Goal: Information Seeking & Learning: Check status

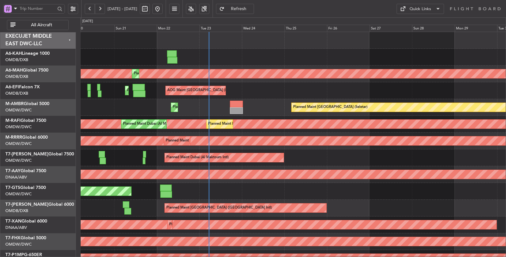
click at [223, 187] on div "AOG Maint [GEOGRAPHIC_DATA] (Seletar)" at bounding box center [293, 191] width 425 height 17
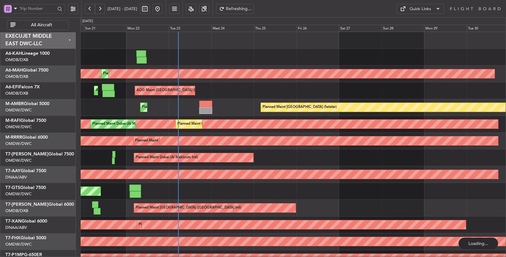
click at [44, 27] on button "All Aircraft" at bounding box center [38, 25] width 62 height 10
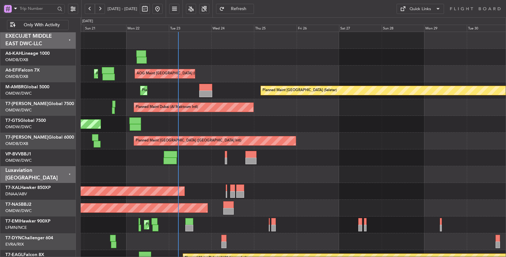
click at [17, 8] on span at bounding box center [16, 8] width 8 height 8
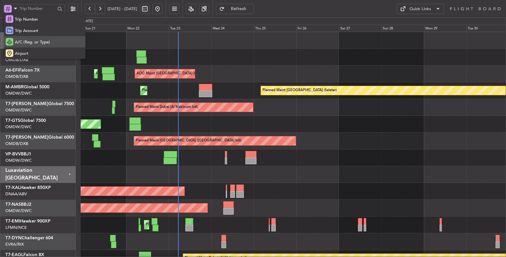
click at [24, 42] on span "A/C (Reg. or Type)" at bounding box center [32, 42] width 35 height 6
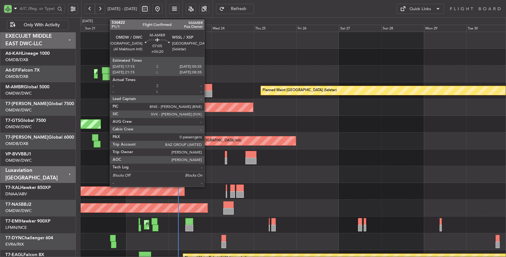
click at [207, 92] on div at bounding box center [205, 93] width 13 height 7
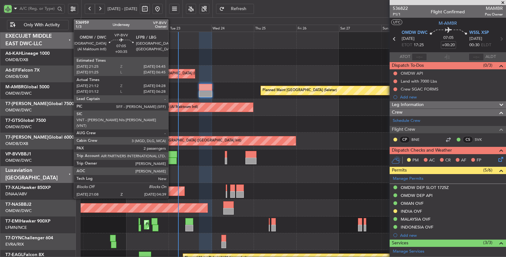
click at [171, 154] on div at bounding box center [170, 154] width 13 height 7
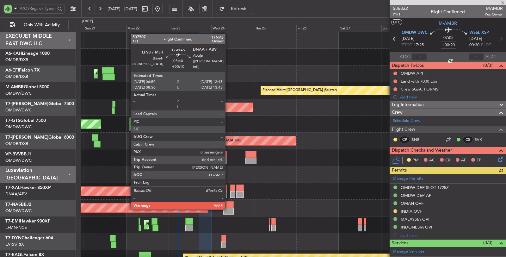
click at [228, 208] on div at bounding box center [228, 211] width 11 height 7
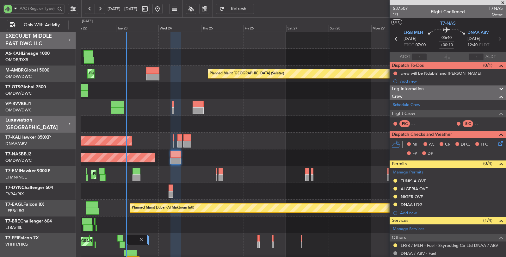
click at [150, 176] on div "Planned Maint [GEOGRAPHIC_DATA] (Seletar) Planned Maint [GEOGRAPHIC_DATA] (Al M…" at bounding box center [293, 190] width 425 height 317
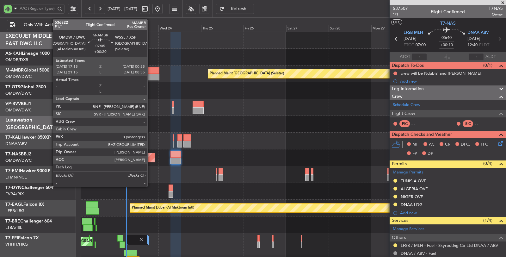
click at [150, 76] on div at bounding box center [152, 77] width 13 height 7
click at [150, 73] on div at bounding box center [152, 70] width 13 height 7
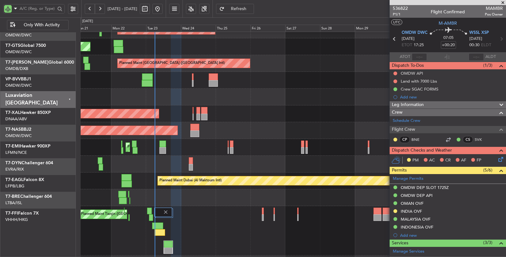
click at [176, 144] on div "Planned Maint [GEOGRAPHIC_DATA]" at bounding box center [293, 147] width 425 height 17
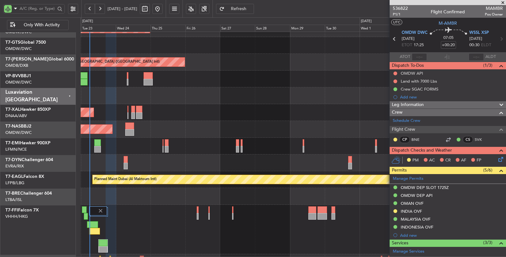
scroll to position [78, 0]
click at [278, 219] on div "Planned Maint Tianjin ([GEOGRAPHIC_DATA])" at bounding box center [293, 229] width 425 height 49
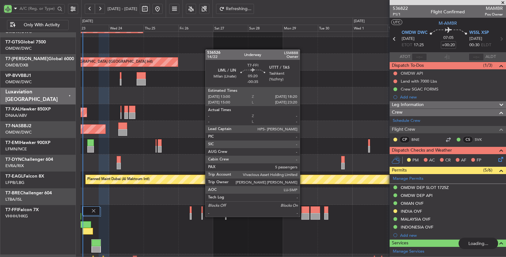
scroll to position [0, 0]
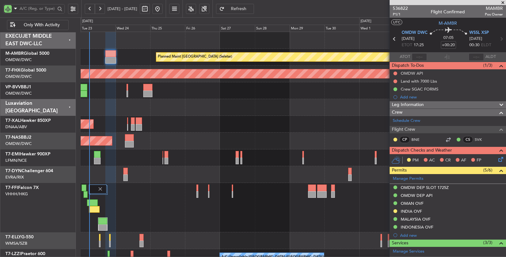
click at [184, 229] on div "Planned Maint [GEOGRAPHIC_DATA] (Seletar) Planned Maint [GEOGRAPHIC_DATA] (Al M…" at bounding box center [293, 165] width 425 height 267
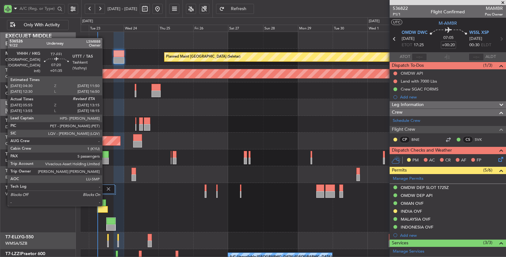
click at [105, 205] on div at bounding box center [100, 202] width 11 height 7
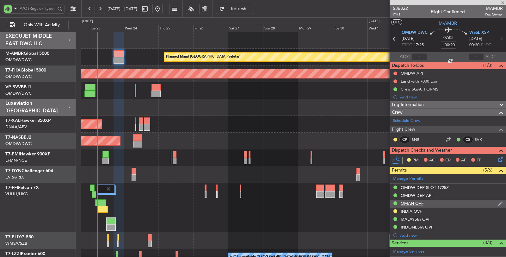
type input "+01:35"
type input "05:55"
type input "5"
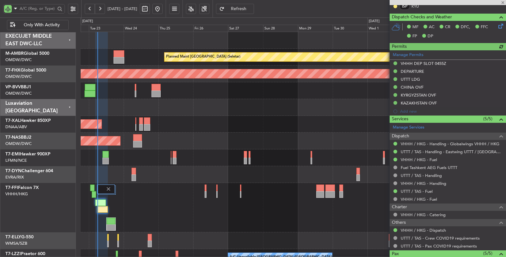
scroll to position [211, 0]
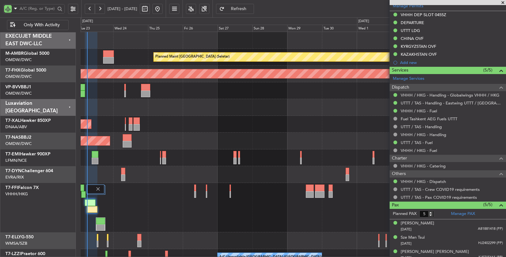
click at [177, 204] on div "Planned Maint [GEOGRAPHIC_DATA] (Seletar) Planned Maint [GEOGRAPHIC_DATA] (Al M…" at bounding box center [293, 165] width 425 height 267
click at [175, 209] on div "Planned Maint Tianjin ([GEOGRAPHIC_DATA])" at bounding box center [293, 207] width 425 height 49
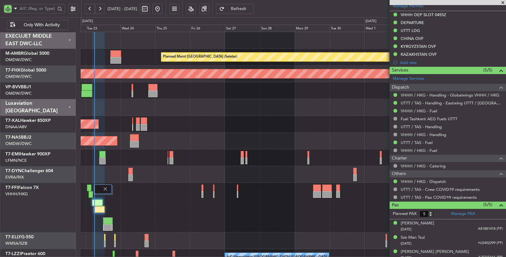
click at [159, 116] on div "Planned Maint [GEOGRAPHIC_DATA] (Seletar) Planned Maint [GEOGRAPHIC_DATA] (Al M…" at bounding box center [293, 165] width 425 height 267
click at [113, 101] on div at bounding box center [293, 107] width 425 height 17
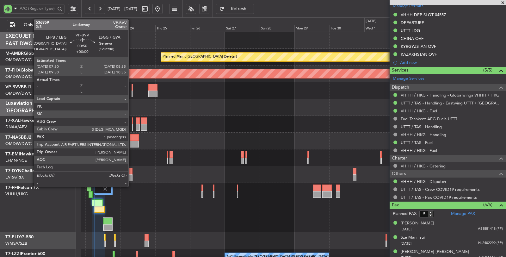
click at [131, 93] on div at bounding box center [132, 93] width 2 height 7
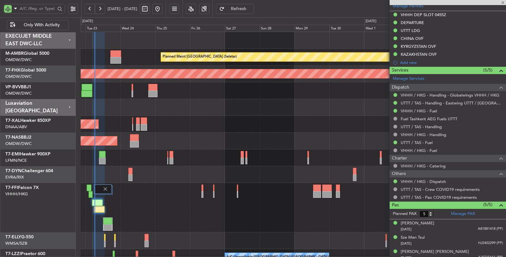
type input "1"
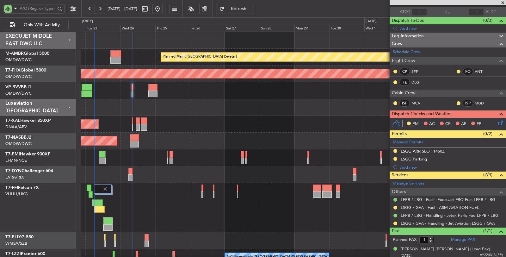
scroll to position [0, 0]
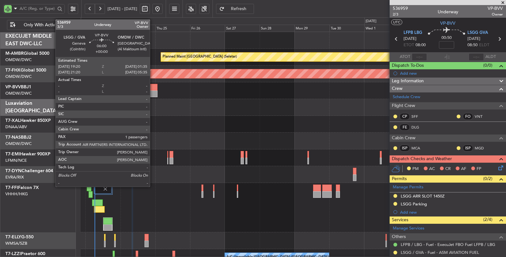
click at [153, 94] on div at bounding box center [152, 93] width 9 height 7
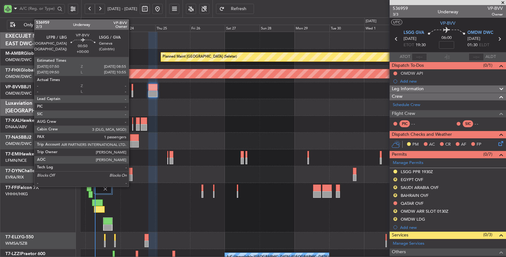
click at [132, 93] on div at bounding box center [132, 93] width 2 height 7
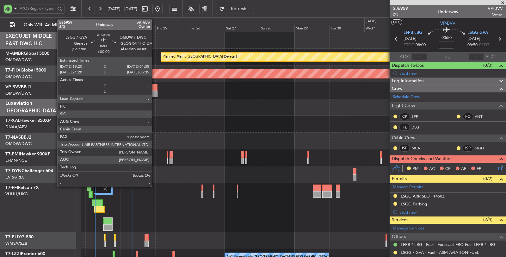
click at [155, 93] on div at bounding box center [152, 93] width 9 height 7
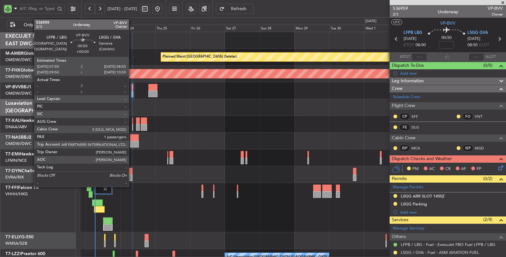
click at [132, 92] on div at bounding box center [132, 93] width 2 height 7
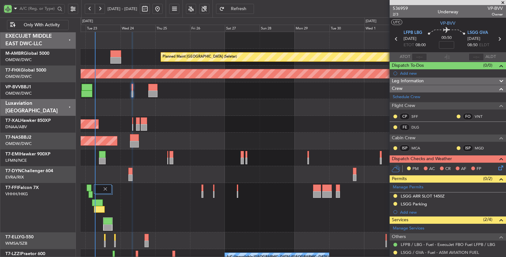
click at [159, 102] on div at bounding box center [293, 107] width 425 height 17
click at [25, 9] on input "text" at bounding box center [38, 8] width 36 height 9
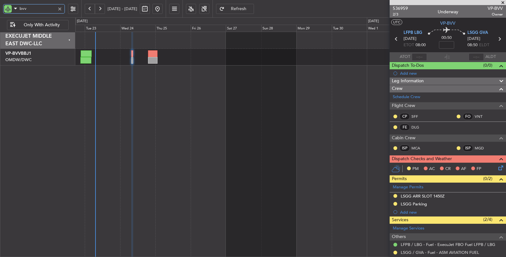
click at [236, 51] on div at bounding box center [290, 49] width 430 height 34
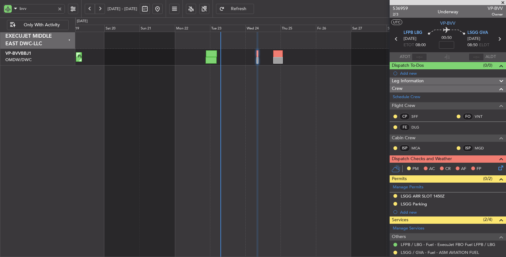
click at [87, 8] on button at bounding box center [90, 9] width 10 height 10
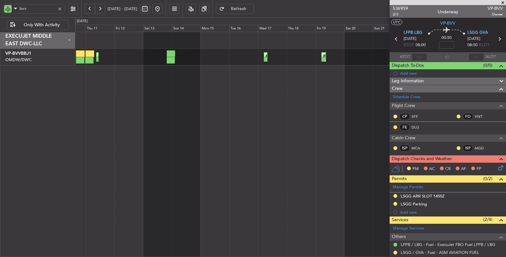
click at [155, 66] on div "Planned Maint Dubai (Al Maktoum Intl) Planned Maint [GEOGRAPHIC_DATA] (Al Makto…" at bounding box center [290, 144] width 431 height 225
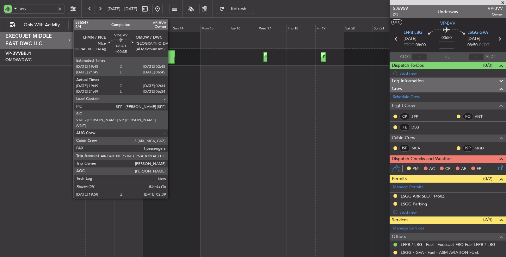
click at [171, 56] on div at bounding box center [170, 53] width 9 height 7
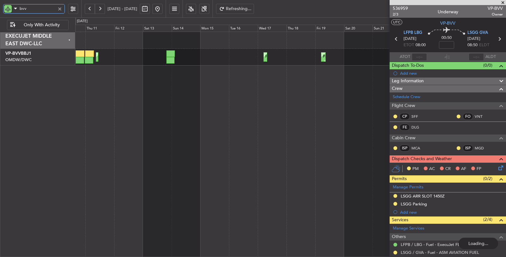
drag, startPoint x: 23, startPoint y: 8, endPoint x: 13, endPoint y: 10, distance: 10.2
click at [14, 9] on div "bvv" at bounding box center [34, 8] width 62 height 9
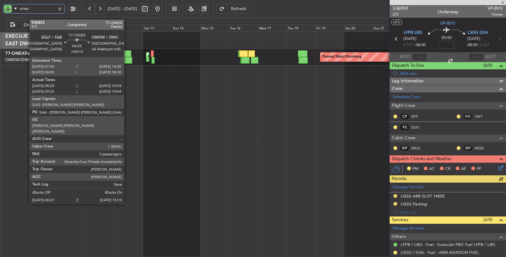
click at [127, 60] on div at bounding box center [128, 60] width 8 height 7
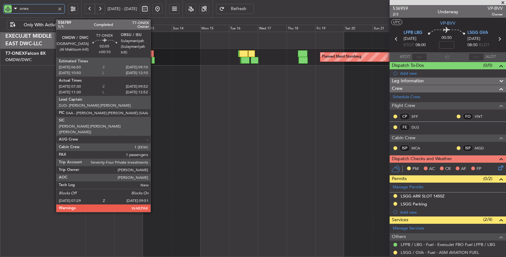
click at [154, 61] on div at bounding box center [152, 60] width 3 height 7
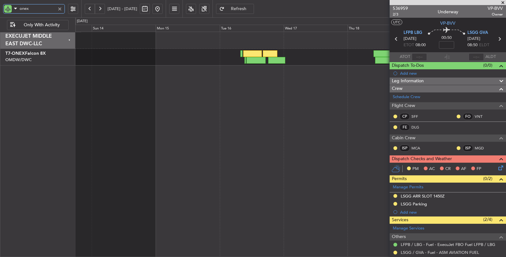
drag, startPoint x: 37, startPoint y: 8, endPoint x: 7, endPoint y: 9, distance: 30.0
click at [7, 9] on div "onex" at bounding box center [34, 8] width 62 height 9
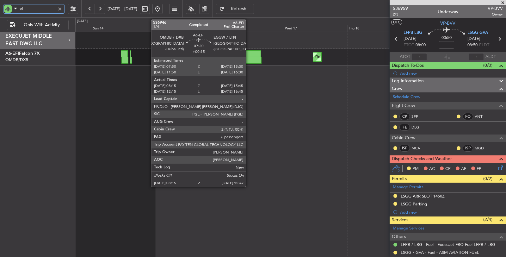
click at [250, 56] on div at bounding box center [250, 53] width 21 height 7
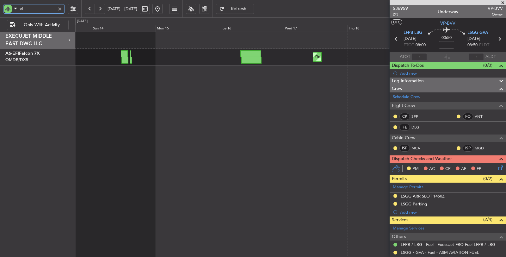
drag, startPoint x: 15, startPoint y: 9, endPoint x: 4, endPoint y: 10, distance: 11.2
click at [4, 10] on div "ef" at bounding box center [34, 8] width 62 height 9
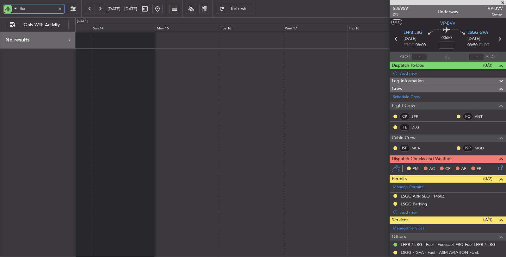
type input "fhx"
click at [150, 10] on button at bounding box center [145, 9] width 10 height 10
select select "9"
select select "2025"
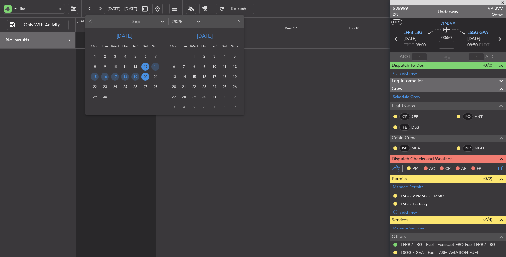
click at [137, 23] on select "Jan Feb Mar Apr May Jun [DATE] Aug Sep Oct Nov Dec" at bounding box center [146, 22] width 37 height 8
select select "7"
click at [128, 18] on select "Jan Feb Mar Apr May Jun [DATE] Aug Sep Oct Nov Dec" at bounding box center [146, 22] width 37 height 8
click at [136, 77] on span "18" at bounding box center [135, 77] width 8 height 8
click at [124, 95] on span "31" at bounding box center [125, 97] width 8 height 8
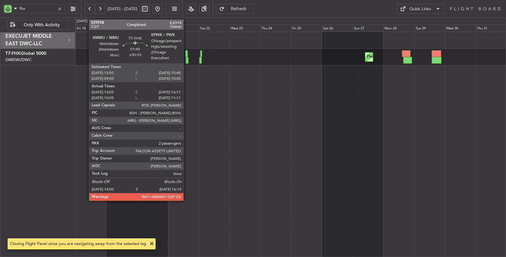
click at [186, 58] on div at bounding box center [187, 60] width 3 height 7
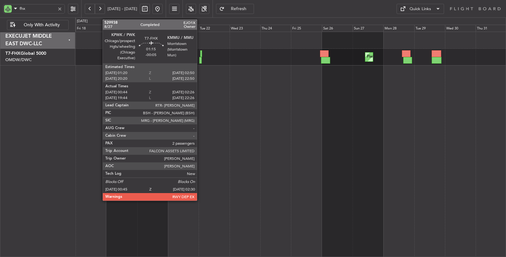
click at [200, 61] on div at bounding box center [200, 60] width 3 height 7
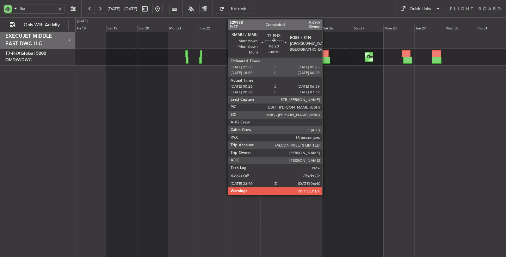
click at [325, 59] on div at bounding box center [325, 60] width 9 height 7
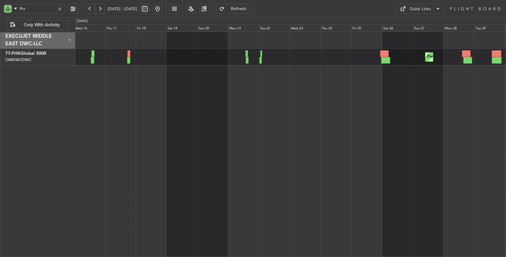
click at [256, 80] on div "Planned Maint [GEOGRAPHIC_DATA] ([GEOGRAPHIC_DATA])" at bounding box center [290, 144] width 431 height 225
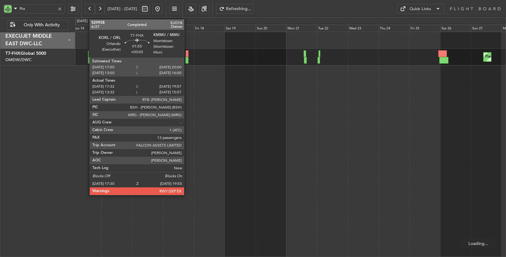
click at [189, 59] on div "Planned Maint [GEOGRAPHIC_DATA] ([GEOGRAPHIC_DATA])" at bounding box center [290, 57] width 430 height 17
click at [187, 60] on div at bounding box center [186, 60] width 3 height 7
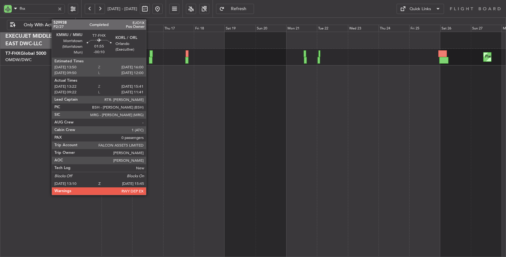
click at [149, 60] on div at bounding box center [150, 60] width 3 height 7
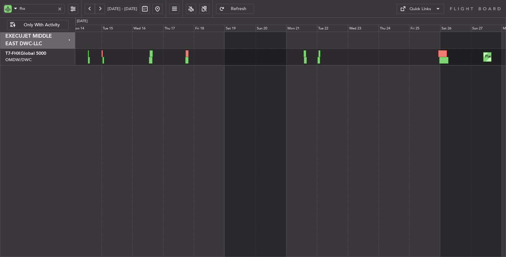
click at [100, 7] on button at bounding box center [100, 9] width 10 height 10
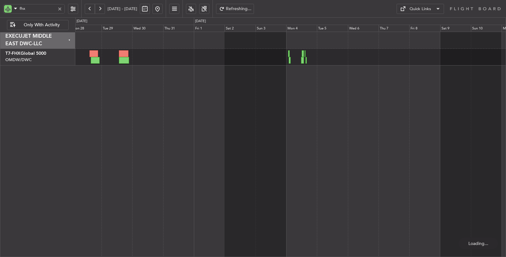
click at [100, 7] on button at bounding box center [100, 9] width 10 height 10
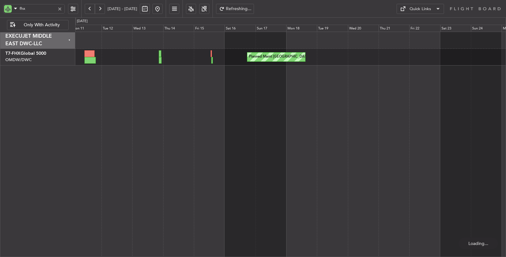
click at [162, 10] on button at bounding box center [157, 9] width 10 height 10
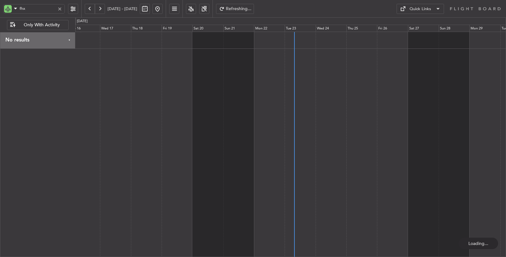
click at [91, 7] on button at bounding box center [90, 9] width 10 height 10
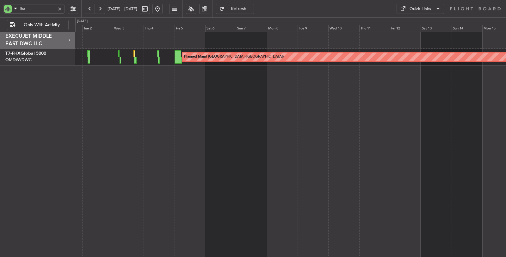
click at [188, 70] on div "Planned Maint [GEOGRAPHIC_DATA] ([GEOGRAPHIC_DATA])" at bounding box center [290, 144] width 431 height 225
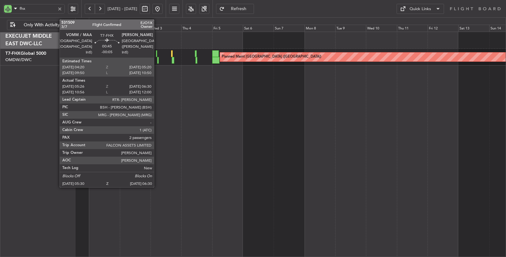
click at [157, 60] on div at bounding box center [158, 60] width 2 height 7
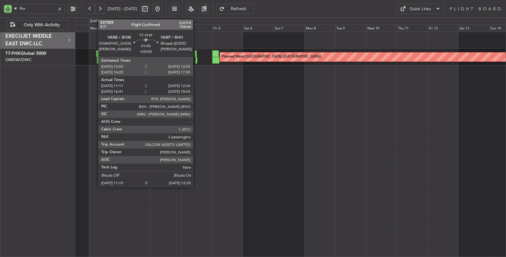
click at [196, 61] on div at bounding box center [196, 60] width 2 height 7
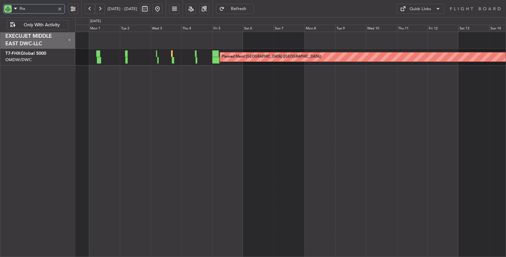
drag, startPoint x: 30, startPoint y: 9, endPoint x: 0, endPoint y: 9, distance: 29.7
click at [0, 9] on div "fhx" at bounding box center [40, 8] width 81 height 17
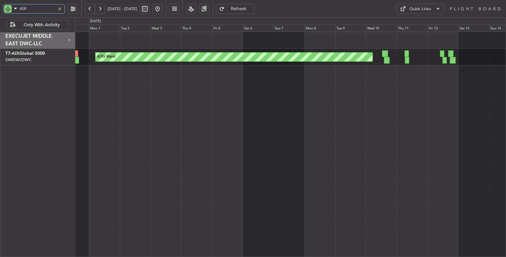
type input "AIX"
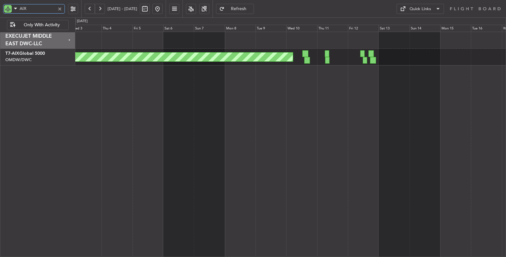
click at [193, 93] on div "AOG Maint" at bounding box center [290, 144] width 431 height 225
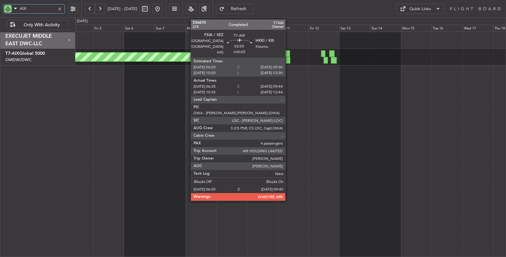
click at [288, 59] on div at bounding box center [288, 60] width 4 height 7
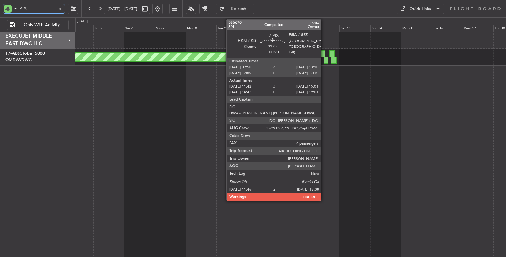
click at [324, 59] on div at bounding box center [325, 60] width 4 height 7
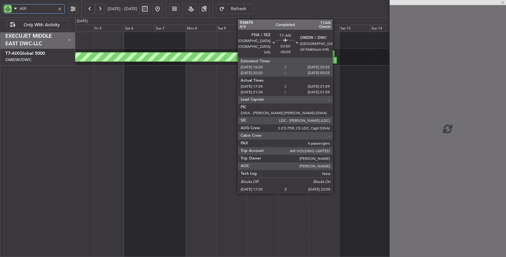
click at [335, 59] on div at bounding box center [334, 60] width 6 height 7
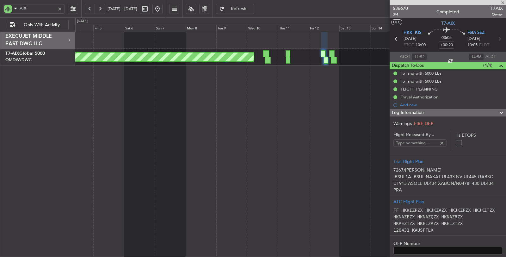
type input "Dherander Fithani (DHF)"
type input "7267"
type input "Dherander Fithani (DHF)"
type input "7267"
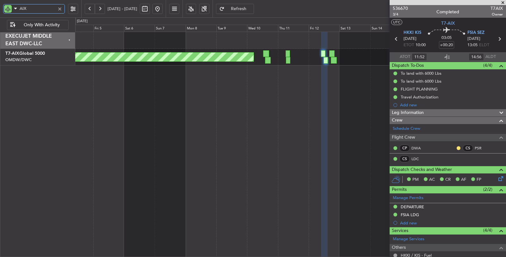
drag, startPoint x: 9, startPoint y: 8, endPoint x: 0, endPoint y: 8, distance: 9.5
click at [0, 8] on div "AIX" at bounding box center [40, 8] width 81 height 17
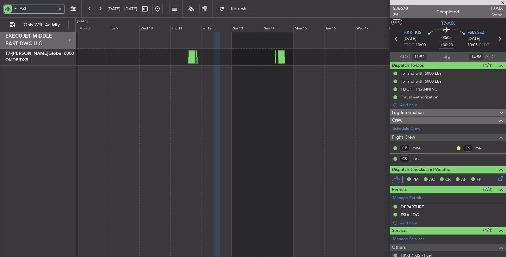
click at [213, 65] on div "AOG Maint [GEOGRAPHIC_DATA] (Dubai Intl) Planned Maint [GEOGRAPHIC_DATA] ([GEOG…" at bounding box center [290, 49] width 430 height 34
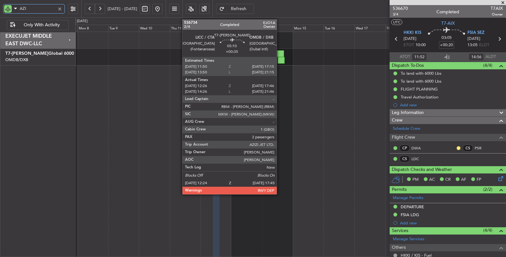
click at [280, 60] on div at bounding box center [281, 60] width 7 height 7
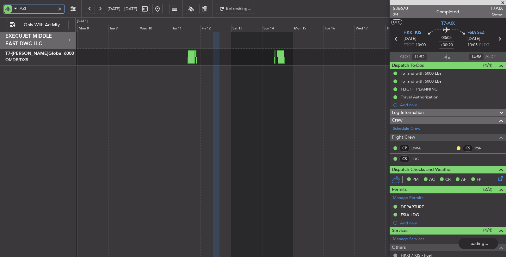
drag, startPoint x: 21, startPoint y: 10, endPoint x: 10, endPoint y: 11, distance: 11.4
click at [10, 11] on div "AZI" at bounding box center [34, 8] width 62 height 9
type input "o"
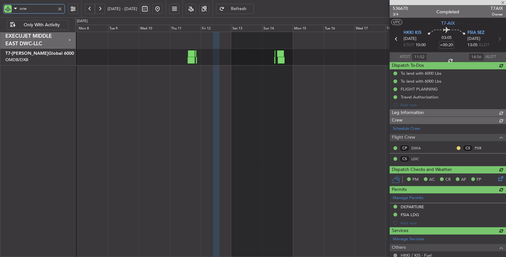
type input "onex"
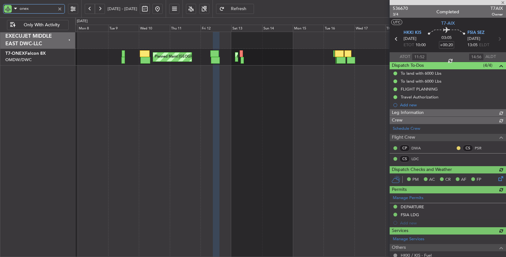
type input "Dherander Fithani (DHF)"
type input "7267"
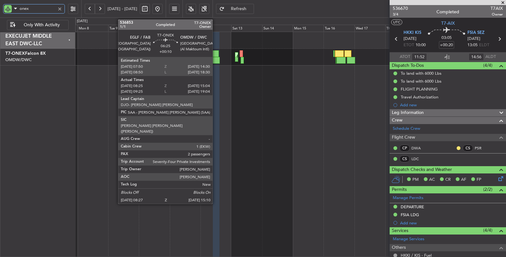
click at [216, 59] on div at bounding box center [215, 60] width 9 height 7
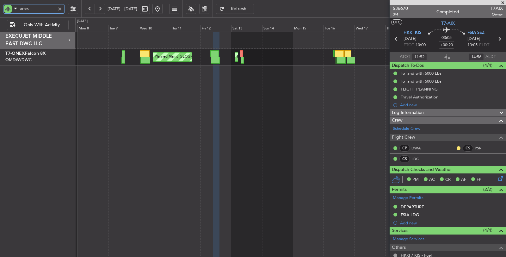
click at [0, 9] on div "onex" at bounding box center [40, 8] width 81 height 17
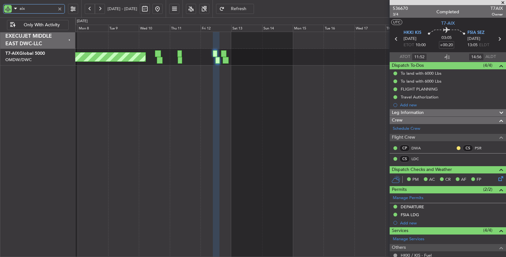
click at [133, 92] on div "AOG Maint" at bounding box center [290, 144] width 431 height 225
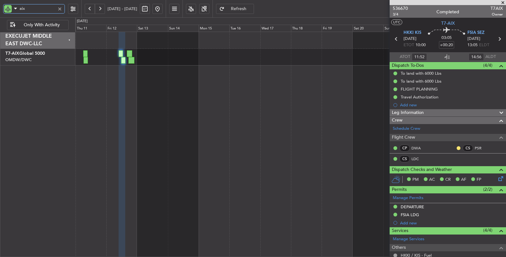
click at [115, 90] on div "AOG Maint" at bounding box center [290, 144] width 431 height 225
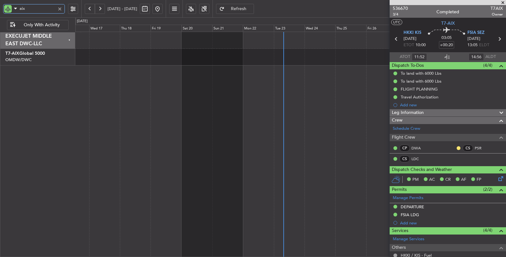
click at [266, 79] on div at bounding box center [290, 144] width 431 height 225
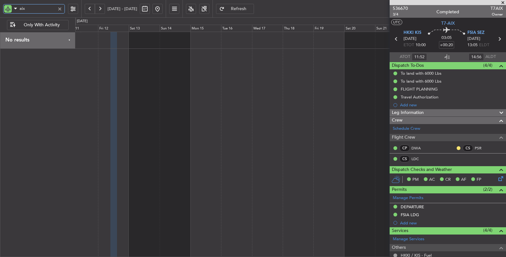
click at [220, 80] on div at bounding box center [290, 144] width 431 height 225
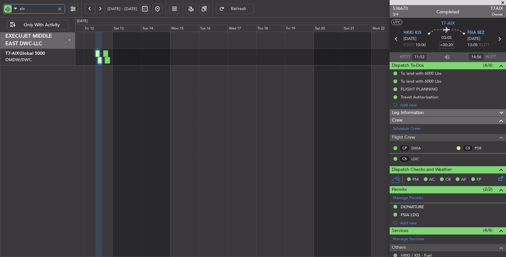
click at [193, 101] on div "AOG Maint" at bounding box center [290, 144] width 431 height 225
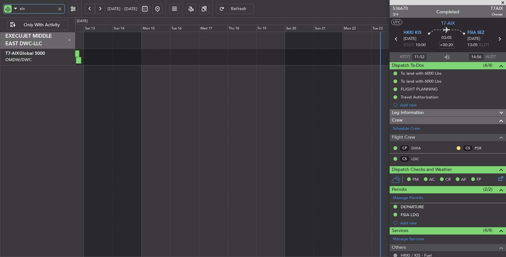
click at [32, 11] on input "aix" at bounding box center [38, 8] width 36 height 9
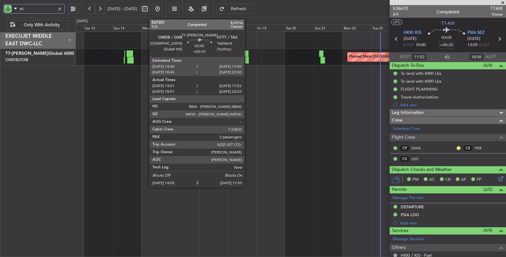
click at [247, 58] on div at bounding box center [247, 60] width 4 height 7
type input "az"
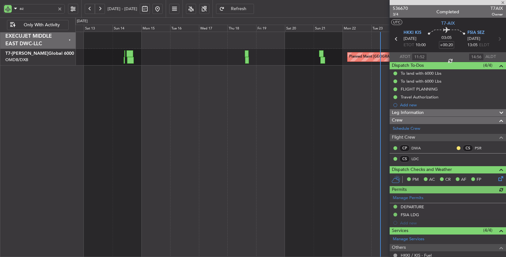
type input "Dherander Fithani (DHF)"
type input "7267"
drag, startPoint x: 30, startPoint y: 9, endPoint x: 0, endPoint y: 9, distance: 30.0
click at [0, 9] on div "az" at bounding box center [40, 8] width 81 height 17
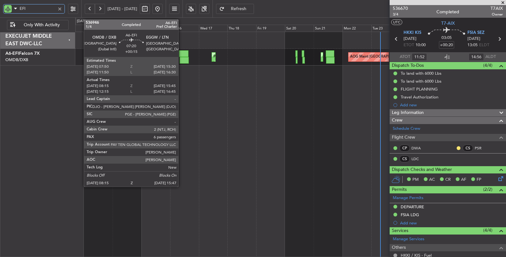
click at [181, 57] on div at bounding box center [184, 60] width 9 height 7
type input "EFI"
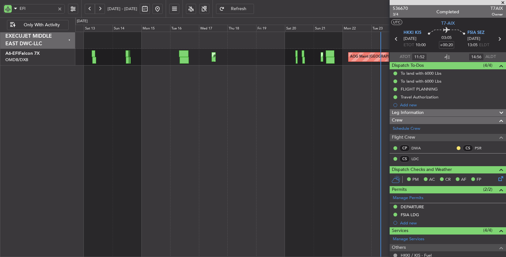
type input "Dherander Fithani (DHF)"
type input "7267"
type input "Dherander Fithani (DHF)"
type input "7267"
drag, startPoint x: 31, startPoint y: 7, endPoint x: 15, endPoint y: 10, distance: 15.7
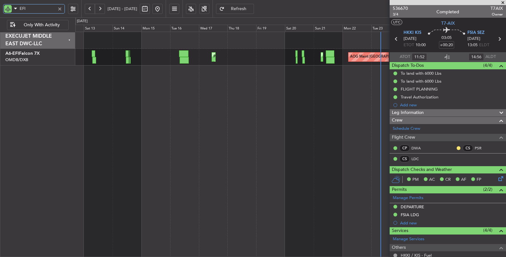
click at [15, 10] on div "EFI" at bounding box center [34, 8] width 62 height 9
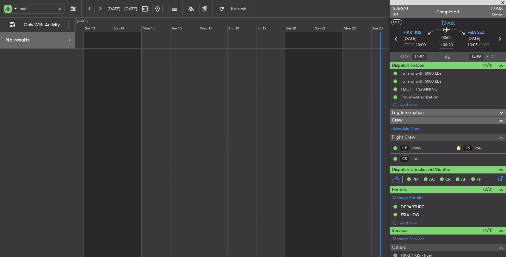
click at [89, 6] on button at bounding box center [90, 9] width 10 height 10
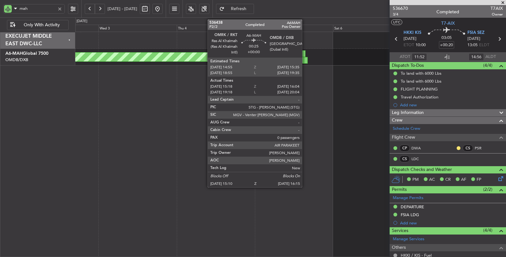
click at [305, 61] on div at bounding box center [306, 60] width 4 height 7
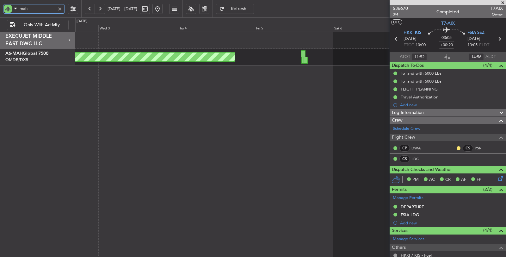
drag, startPoint x: 37, startPoint y: 8, endPoint x: 15, endPoint y: 8, distance: 22.1
click at [15, 8] on div "mah" at bounding box center [34, 8] width 62 height 9
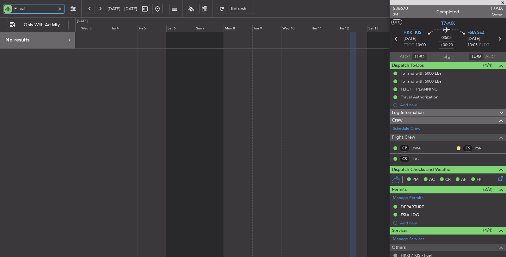
click at [159, 79] on div at bounding box center [290, 144] width 431 height 225
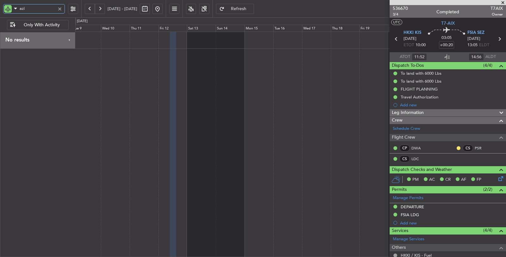
click at [129, 67] on div at bounding box center [290, 144] width 431 height 225
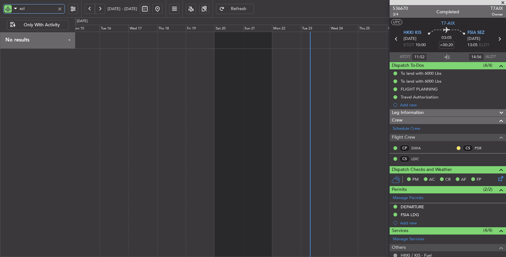
click at [162, 63] on div at bounding box center [290, 144] width 431 height 225
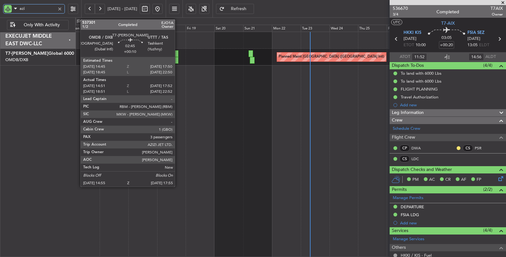
click at [178, 59] on div at bounding box center [176, 60] width 4 height 7
type input "azi"
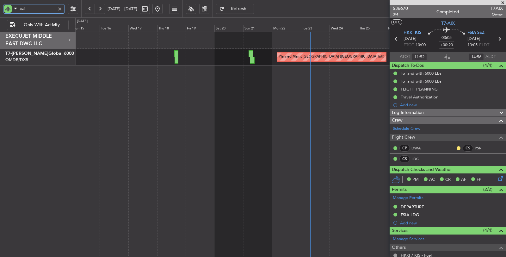
type input "Dherander Fithani (DHF)"
type input "7267"
drag, startPoint x: 35, startPoint y: 12, endPoint x: 8, endPoint y: 13, distance: 26.9
click at [8, 13] on body "azi [DATE] - [DATE] Refresh Quick Links Only With Activity Planned Maint [GEOGR…" at bounding box center [253, 128] width 506 height 257
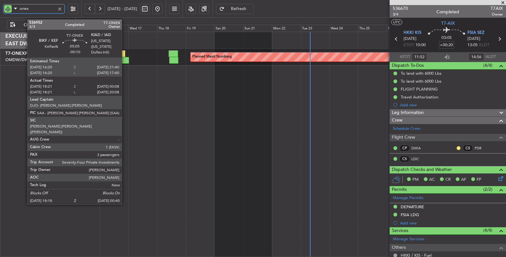
click at [125, 58] on div at bounding box center [125, 60] width 8 height 7
type input "onex"
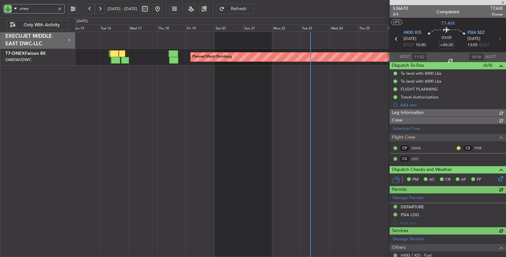
type input "Dherander Fithani (DHF)"
type input "7267"
drag, startPoint x: 32, startPoint y: 10, endPoint x: 0, endPoint y: 9, distance: 31.9
click at [0, 9] on div "onex" at bounding box center [40, 8] width 81 height 17
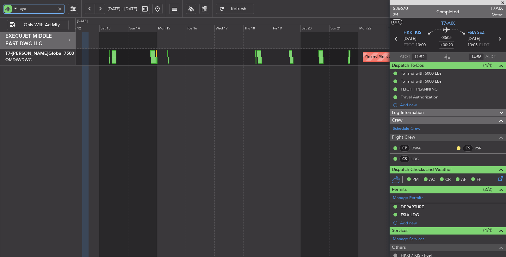
click at [247, 75] on div "Planned Maint Dubai (Al Maktoum Intl)" at bounding box center [290, 144] width 431 height 225
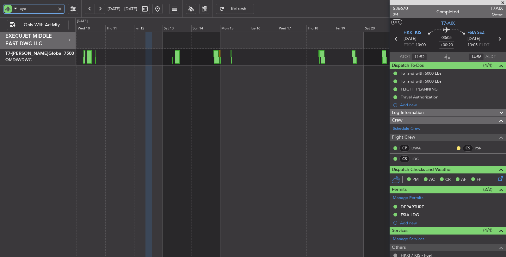
click at [230, 80] on div "Planned Maint Dubai (Al Maktoum Intl)" at bounding box center [290, 144] width 431 height 225
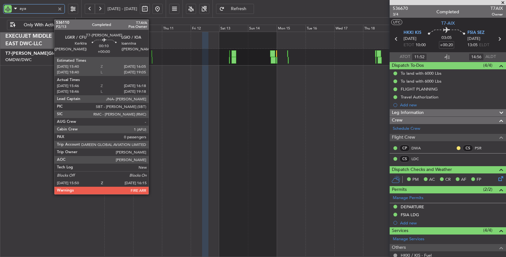
click at [152, 61] on div at bounding box center [152, 60] width 1 height 7
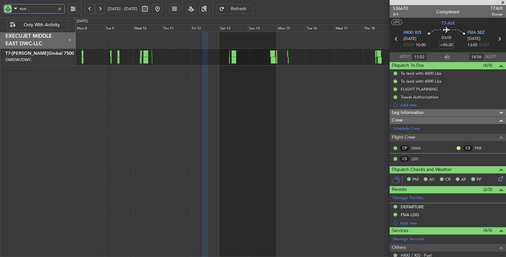
drag, startPoint x: 15, startPoint y: 9, endPoint x: 4, endPoint y: 11, distance: 11.0
click at [4, 11] on div "aya" at bounding box center [34, 8] width 62 height 9
type input "efi"
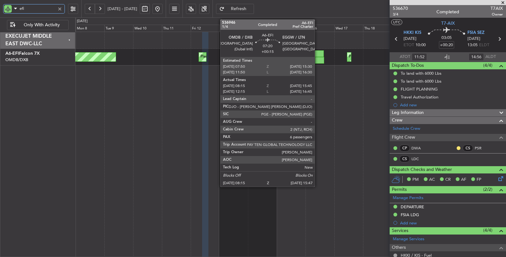
click at [318, 56] on div at bounding box center [318, 53] width 9 height 7
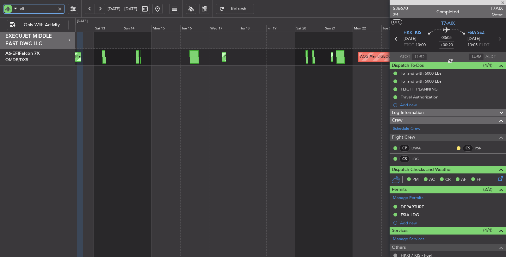
click at [154, 97] on div "AOG Maint [GEOGRAPHIC_DATA] (Dubai Intl) AOG Maint Planned Maint [GEOGRAPHIC_DA…" at bounding box center [290, 144] width 431 height 225
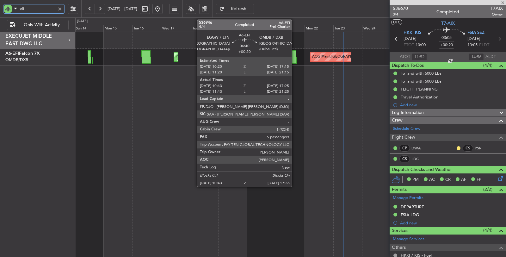
type input "+00:15"
type input "08:30"
type input "15:40"
type input "6"
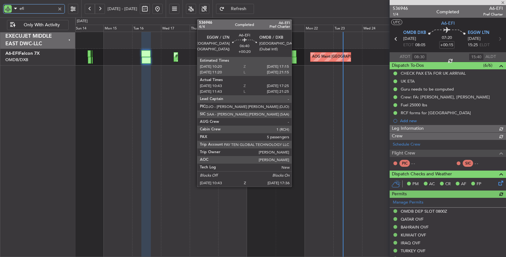
type input "[PERSON_NAME] ([PERSON_NAME])"
type input "7286"
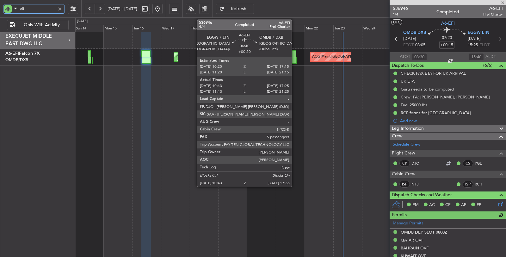
click at [295, 60] on div at bounding box center [292, 60] width 9 height 7
type input "efi"
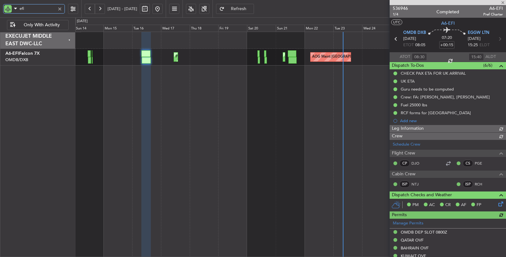
type input "[PERSON_NAME] ([PERSON_NAME])"
type input "7286"
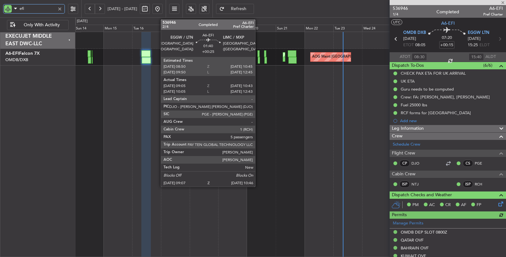
click at [258, 60] on div at bounding box center [259, 60] width 2 height 7
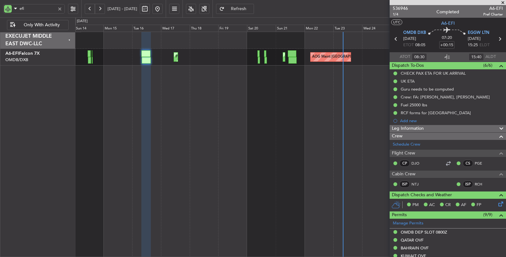
type input "[PERSON_NAME] ([PERSON_NAME])"
type input "7286"
type input "[PERSON_NAME] ([PERSON_NAME])"
type input "7286"
drag, startPoint x: 21, startPoint y: 11, endPoint x: 4, endPoint y: 11, distance: 17.4
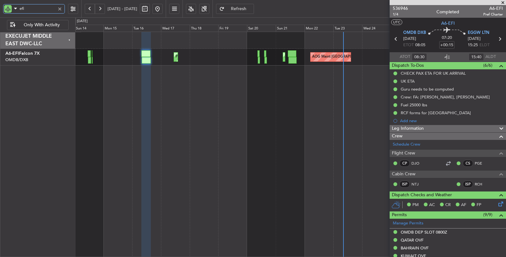
click at [4, 11] on div "efi" at bounding box center [34, 8] width 62 height 9
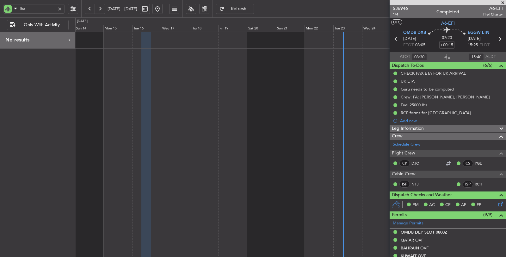
click at [89, 9] on button at bounding box center [90, 9] width 10 height 10
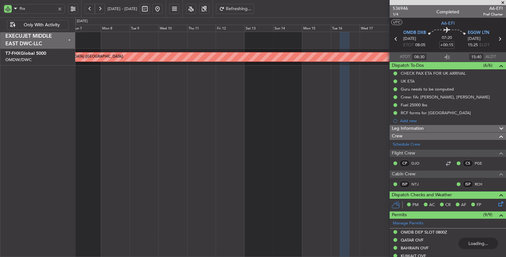
click at [89, 9] on button at bounding box center [90, 9] width 10 height 10
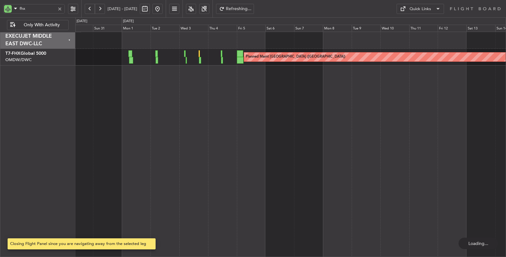
click at [89, 9] on button at bounding box center [90, 9] width 10 height 10
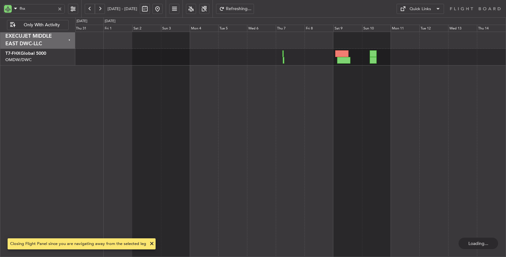
click at [89, 9] on button at bounding box center [90, 9] width 10 height 10
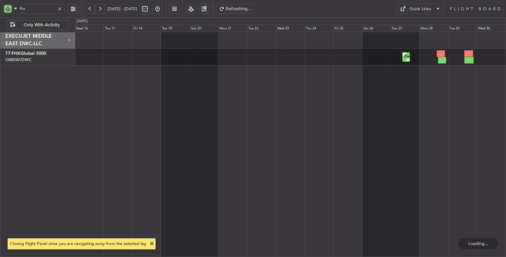
click at [101, 10] on button at bounding box center [100, 9] width 10 height 10
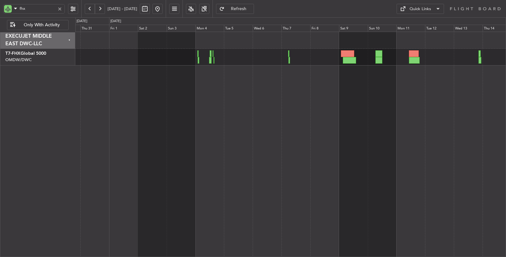
click at [198, 76] on div "Planned Maint [GEOGRAPHIC_DATA] ([GEOGRAPHIC_DATA]) Planned Maint [GEOGRAPHIC_D…" at bounding box center [290, 144] width 431 height 225
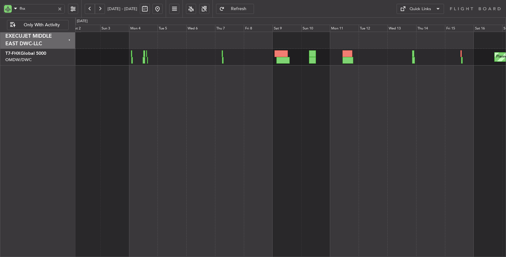
click at [264, 79] on div "Planned Maint [GEOGRAPHIC_DATA] ([GEOGRAPHIC_DATA][PERSON_NAME])" at bounding box center [290, 144] width 431 height 225
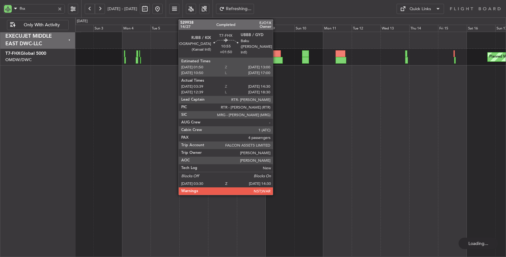
click at [276, 57] on div at bounding box center [275, 60] width 13 height 7
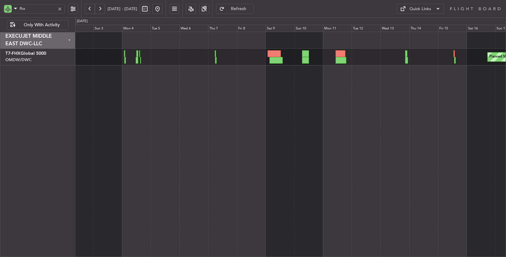
click at [101, 9] on button at bounding box center [100, 9] width 10 height 10
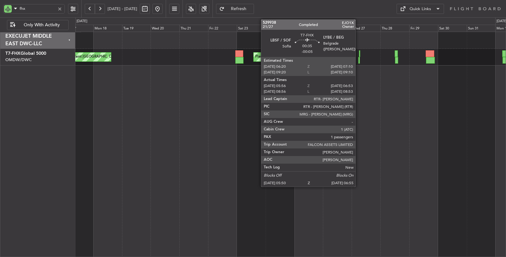
click at [358, 60] on div at bounding box center [359, 60] width 2 height 7
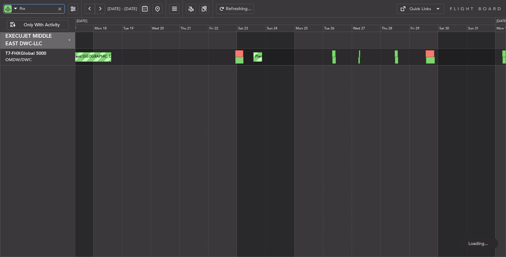
drag, startPoint x: 31, startPoint y: 9, endPoint x: 15, endPoint y: 8, distance: 15.8
click at [15, 8] on div "fhx" at bounding box center [34, 8] width 62 height 9
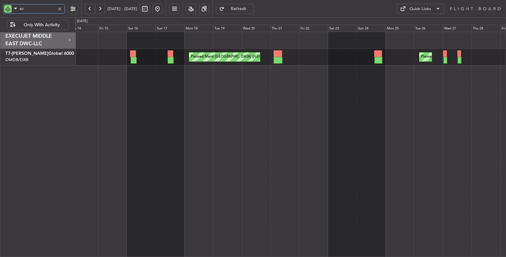
click at [245, 85] on div "Planned Maint [GEOGRAPHIC_DATA] ([GEOGRAPHIC_DATA] Intl) Planned Maint [GEOGRAP…" at bounding box center [290, 144] width 431 height 225
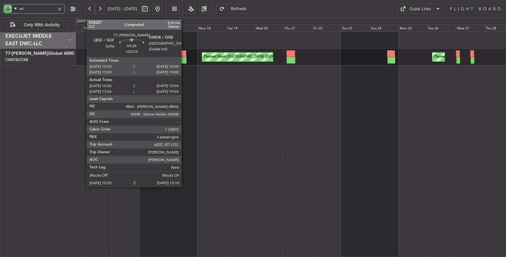
click at [184, 58] on div at bounding box center [183, 60] width 6 height 7
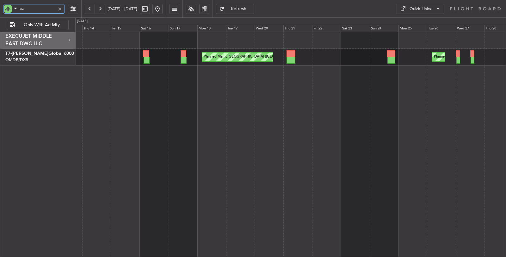
drag, startPoint x: 35, startPoint y: 9, endPoint x: 8, endPoint y: 8, distance: 26.9
click at [8, 8] on div "az" at bounding box center [34, 8] width 62 height 9
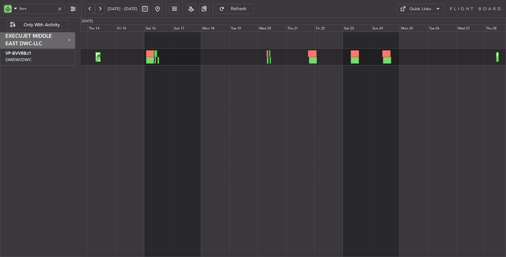
click at [93, 6] on button at bounding box center [90, 9] width 10 height 10
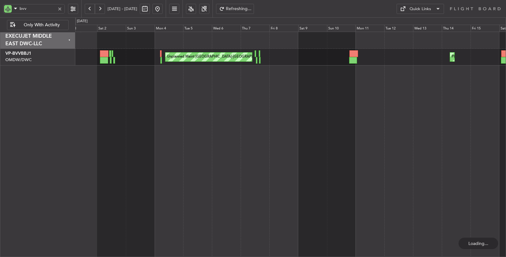
click at [112, 80] on div "Unplanned Maint [GEOGRAPHIC_DATA]-[GEOGRAPHIC_DATA] Planned Maint [GEOGRAPHIC_D…" at bounding box center [290, 144] width 431 height 225
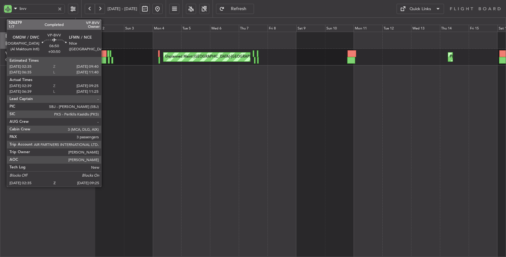
click at [104, 59] on div at bounding box center [102, 60] width 8 height 7
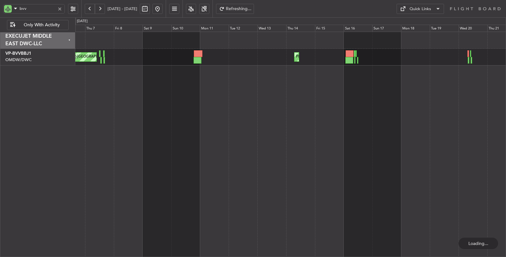
click at [203, 73] on div "Unplanned Maint [GEOGRAPHIC_DATA]-[GEOGRAPHIC_DATA] Planned Maint [GEOGRAPHIC_D…" at bounding box center [290, 144] width 431 height 225
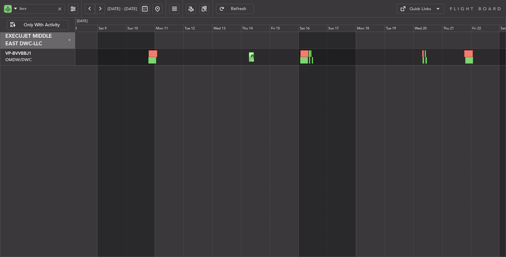
click at [194, 71] on div "Planned Maint Dubai (Al Maktoum Intl) Unplanned Maint [GEOGRAPHIC_DATA]-[GEOGRA…" at bounding box center [290, 144] width 431 height 225
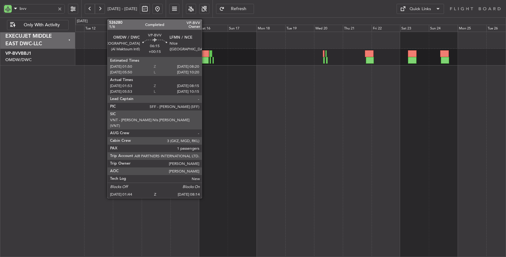
click at [205, 59] on div at bounding box center [205, 60] width 8 height 7
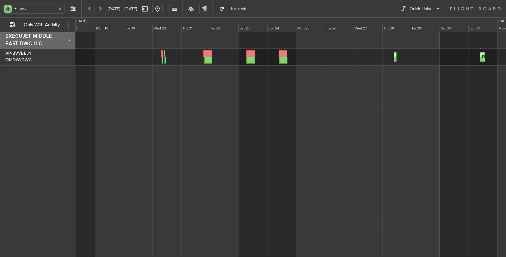
click at [206, 74] on div "Planned Maint Dubai (Al Maktoum Intl) Planned Maint [GEOGRAPHIC_DATA] (Al Makto…" at bounding box center [290, 144] width 431 height 225
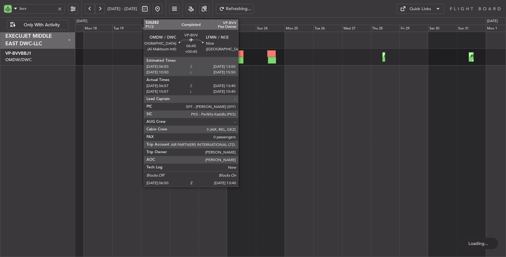
click at [241, 54] on div at bounding box center [239, 53] width 9 height 7
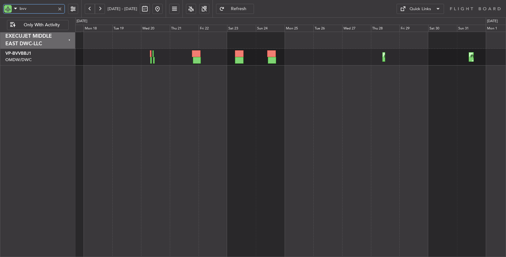
drag, startPoint x: 34, startPoint y: 10, endPoint x: 0, endPoint y: 7, distance: 33.7
click at [0, 7] on div "bvv" at bounding box center [40, 8] width 81 height 17
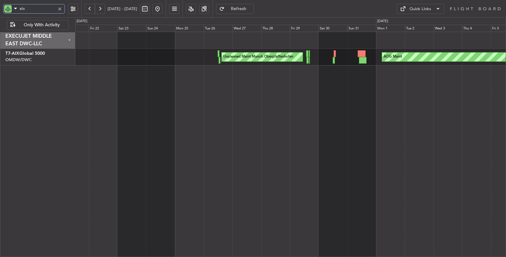
click at [267, 73] on div "Unplanned Maint Munich Oberpfaffenhofen AOG Maint" at bounding box center [290, 144] width 431 height 225
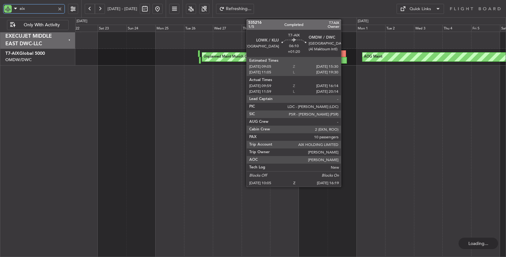
click at [344, 59] on div at bounding box center [343, 60] width 8 height 7
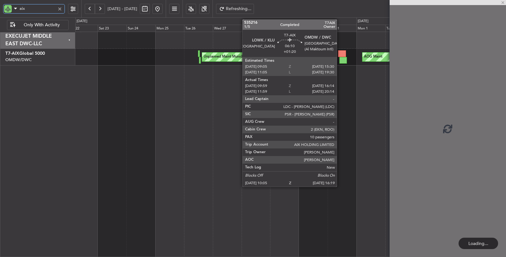
click at [340, 58] on div at bounding box center [343, 60] width 8 height 7
type input "aix"
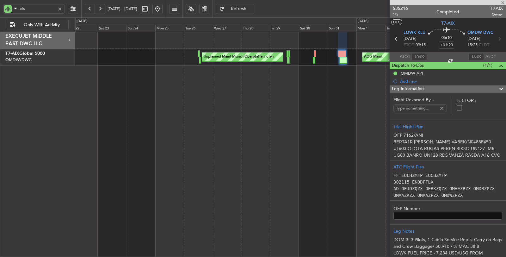
type input "[PERSON_NAME] (ANI)"
type input "7162"
type input "[PERSON_NAME] (ANI)"
type input "7162"
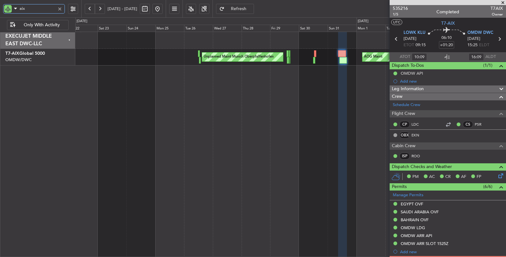
drag, startPoint x: 29, startPoint y: 8, endPoint x: 3, endPoint y: 11, distance: 26.4
click at [3, 11] on div "aix" at bounding box center [34, 8] width 62 height 9
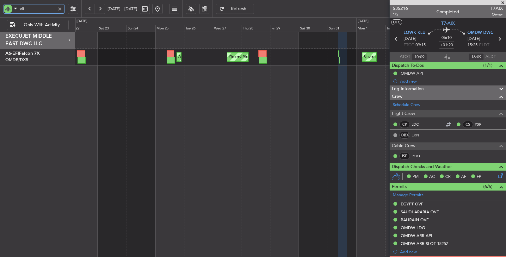
click at [158, 120] on div "AOG Maint [GEOGRAPHIC_DATA] (Dubai Intl) Planned Maint [GEOGRAPHIC_DATA] ([GEOG…" at bounding box center [290, 144] width 431 height 225
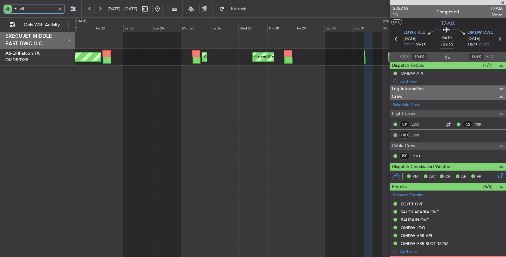
click at [154, 71] on div "AOG Maint [GEOGRAPHIC_DATA] (Dubai Intl) Planned Maint [GEOGRAPHIC_DATA] ([GEOG…" at bounding box center [290, 144] width 431 height 225
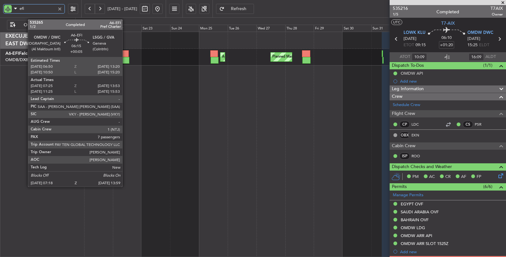
click at [125, 61] on div at bounding box center [125, 60] width 8 height 7
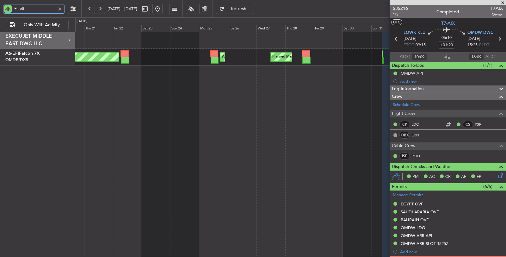
drag, startPoint x: 32, startPoint y: 8, endPoint x: 8, endPoint y: 11, distance: 24.2
click at [8, 11] on div "efi" at bounding box center [34, 8] width 62 height 9
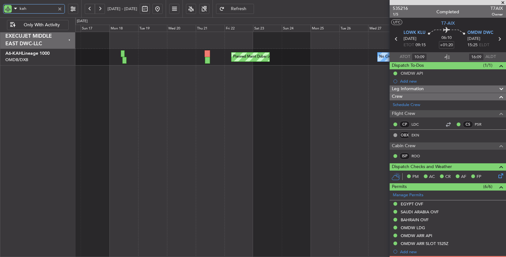
click at [253, 83] on div "Planned Maint Dubai (Al Maktoum Intl) No Crew Planned Maint [GEOGRAPHIC_DATA] (…" at bounding box center [290, 144] width 431 height 225
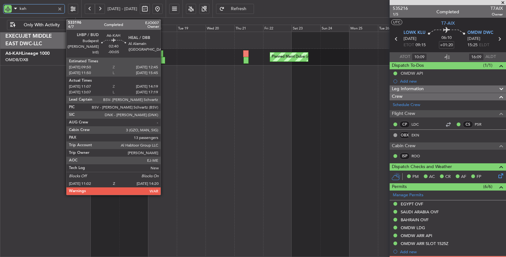
click at [164, 59] on div at bounding box center [163, 60] width 4 height 7
type input "kah"
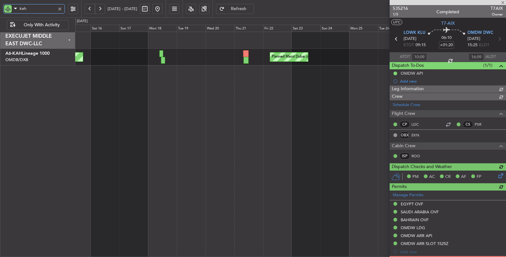
type input "[PERSON_NAME] (ANI)"
type input "7162"
type input "[PERSON_NAME] (ANI)"
type input "7162"
click at [151, 167] on div "Unplanned Maint Budapest ([PERSON_NAME] Intl) No Crew Planned Maint [GEOGRAPHIC…" at bounding box center [290, 144] width 431 height 225
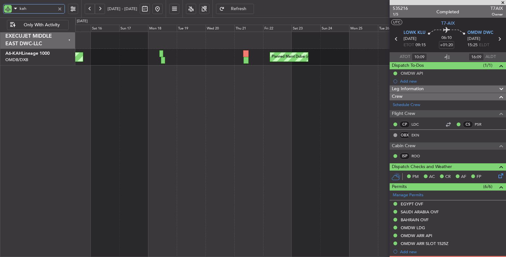
click at [204, 175] on div "Unplanned Maint Budapest ([PERSON_NAME] Intl) No Crew Planned Maint [GEOGRAPHIC…" at bounding box center [290, 144] width 431 height 225
type input "[PERSON_NAME] (ANI)"
type input "7162"
type input "[PERSON_NAME] (ANI)"
type input "7162"
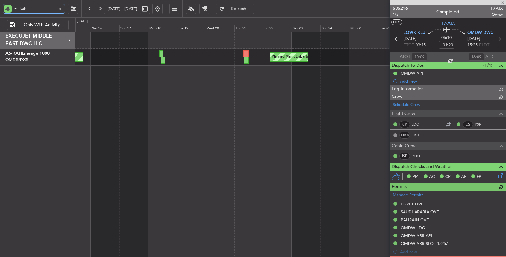
type input "[PERSON_NAME] (ANI)"
type input "7162"
drag, startPoint x: 30, startPoint y: 11, endPoint x: 13, endPoint y: 13, distance: 16.9
click at [13, 13] on body "kah 15 Aug 2025 - 30 Aug 2025 Refresh Quick Links Only With Activity Planned Ma…" at bounding box center [253, 128] width 506 height 257
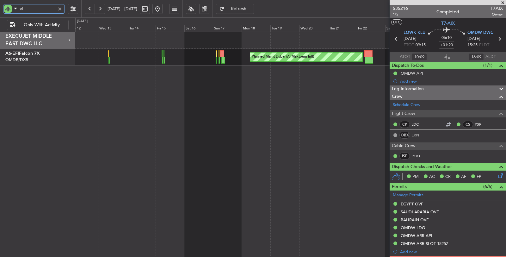
click at [241, 124] on div "Planned Maint Dubai (Al Maktoum Intl) AOG Maint Dubai (Dubai Intl) Planned Main…" at bounding box center [290, 144] width 431 height 225
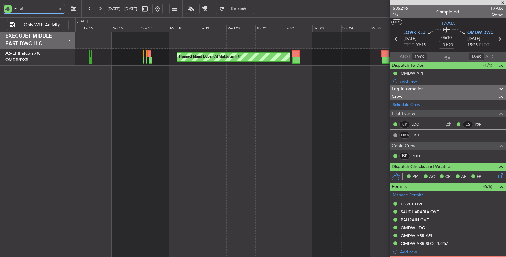
click at [102, 113] on div "Planned Maint Dubai (Al Maktoum Intl) AOG Maint Dubai (Dubai Intl) Planned Main…" at bounding box center [290, 144] width 431 height 225
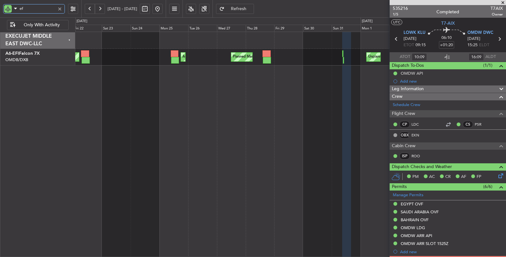
click at [86, 108] on div "Planned Maint Dubai (Al Maktoum Intl) AOG Maint Dubai (Dubai Intl) Planned Main…" at bounding box center [290, 144] width 431 height 225
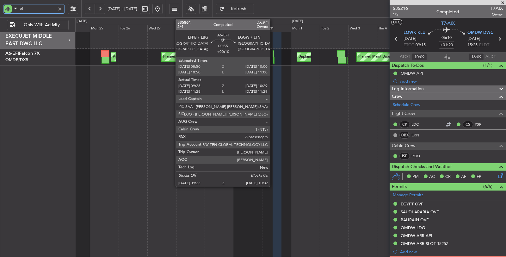
click at [273, 61] on div at bounding box center [274, 60] width 2 height 7
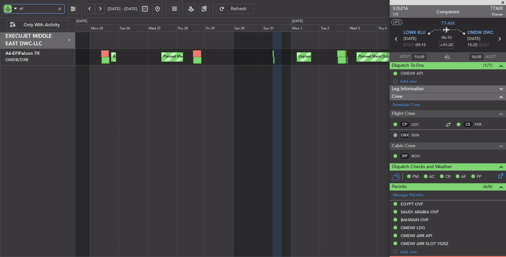
click at [272, 62] on div "AOG Maint Dubai (Dubai Intl) Planned Maint Dubai (Al Maktoum Intl) Unplanned Ma…" at bounding box center [290, 57] width 430 height 17
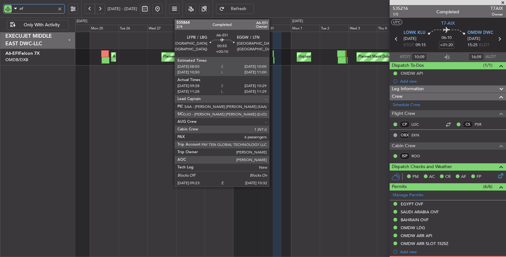
click at [272, 54] on div at bounding box center [273, 53] width 2 height 7
click at [272, 55] on div at bounding box center [273, 53] width 2 height 7
click at [273, 53] on div at bounding box center [273, 53] width 2 height 7
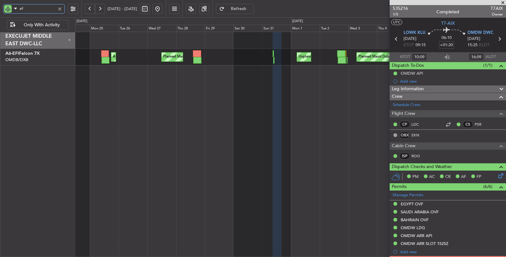
drag, startPoint x: 26, startPoint y: 9, endPoint x: 11, endPoint y: 11, distance: 14.4
click at [11, 11] on div "ef" at bounding box center [34, 8] width 62 height 9
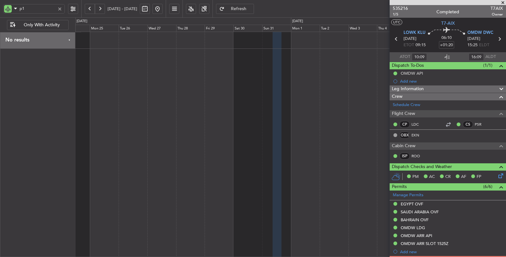
click at [90, 8] on button at bounding box center [90, 9] width 10 height 10
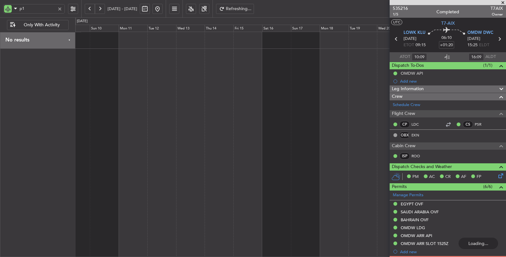
click at [90, 8] on button at bounding box center [90, 9] width 10 height 10
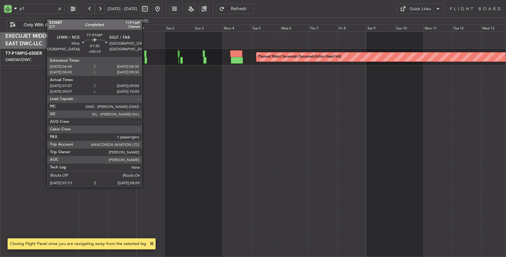
click at [145, 52] on div at bounding box center [145, 53] width 2 height 7
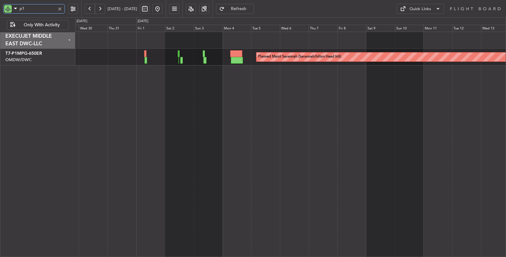
drag, startPoint x: 27, startPoint y: 7, endPoint x: 6, endPoint y: 9, distance: 21.0
click at [6, 9] on div "p1" at bounding box center [34, 8] width 62 height 9
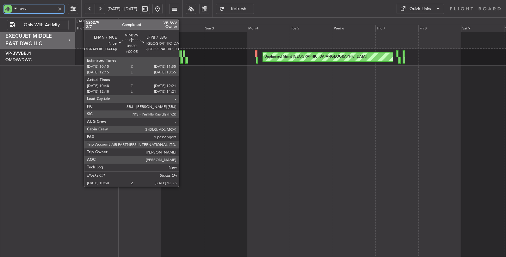
click at [182, 59] on div at bounding box center [181, 60] width 3 height 7
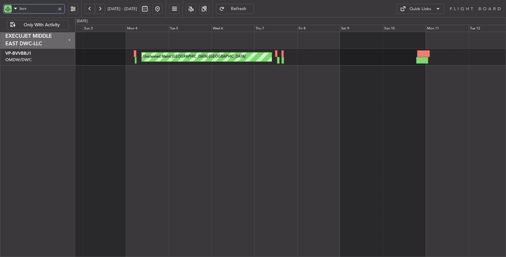
click at [176, 64] on div "Unplanned Maint [GEOGRAPHIC_DATA]-[GEOGRAPHIC_DATA] Planned Maint [GEOGRAPHIC_D…" at bounding box center [290, 144] width 431 height 225
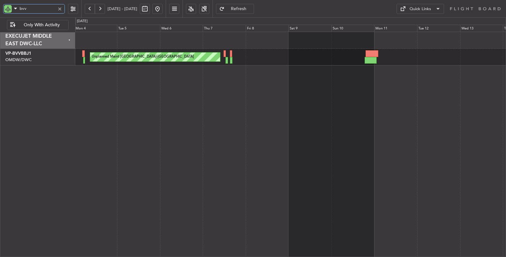
click at [193, 64] on div "Unplanned Maint [GEOGRAPHIC_DATA]-[GEOGRAPHIC_DATA] Planned Maint [GEOGRAPHIC_D…" at bounding box center [290, 144] width 431 height 225
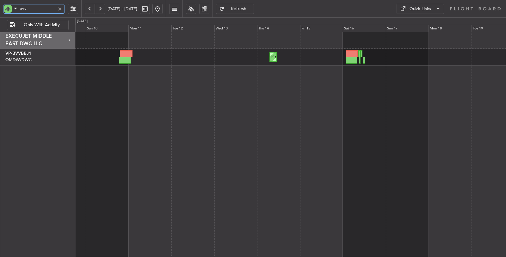
click at [198, 61] on div "Planned Maint Dubai (Al Maktoum Intl) Unplanned Maint [GEOGRAPHIC_DATA]-[GEOGRA…" at bounding box center [290, 144] width 431 height 225
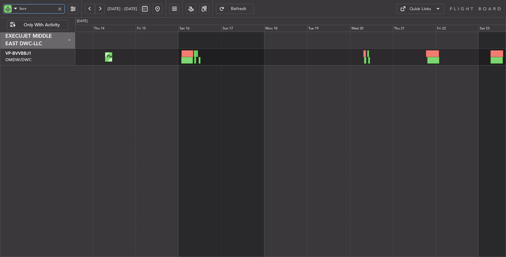
click at [191, 64] on div "Planned Maint Dubai (Al Maktoum Intl)" at bounding box center [290, 144] width 431 height 225
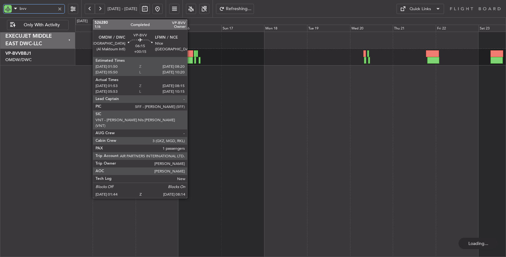
click at [190, 58] on div at bounding box center [187, 60] width 12 height 7
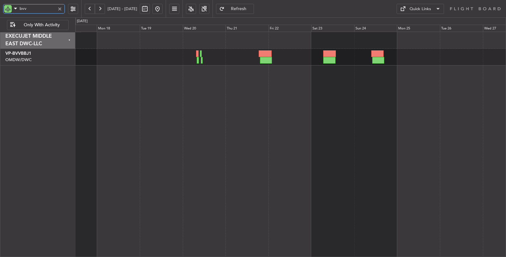
click at [229, 82] on div "Planned Maint Dubai (Al Maktoum Intl)" at bounding box center [290, 144] width 431 height 225
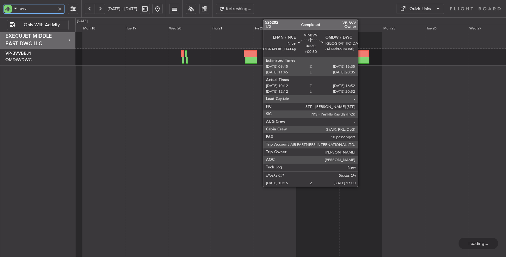
click at [361, 56] on div at bounding box center [362, 53] width 12 height 7
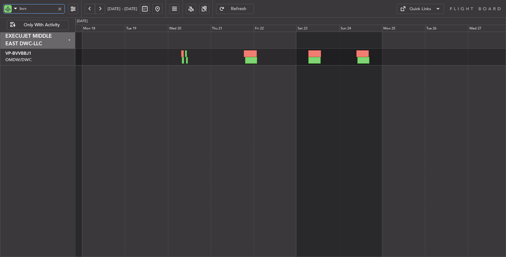
drag, startPoint x: 27, startPoint y: 9, endPoint x: 1, endPoint y: 10, distance: 26.9
click at [1, 10] on div "bvv" at bounding box center [40, 8] width 81 height 17
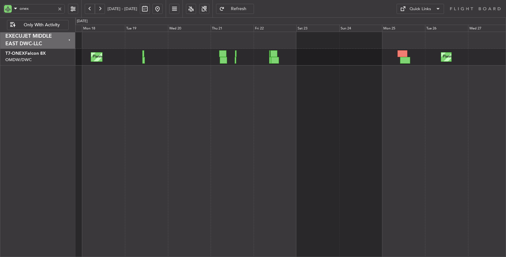
click at [91, 8] on button at bounding box center [90, 9] width 10 height 10
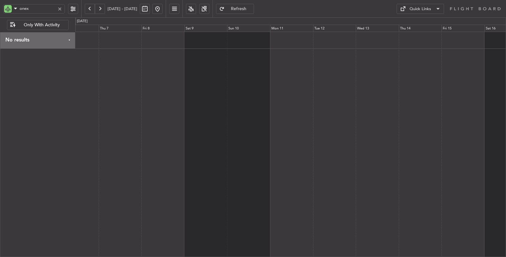
click at [298, 97] on div at bounding box center [290, 144] width 431 height 225
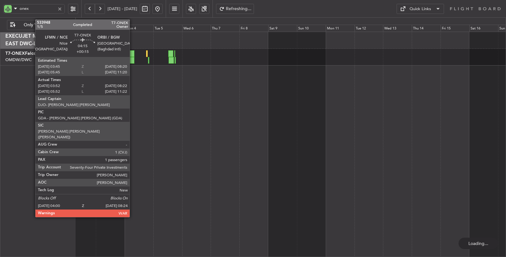
click at [133, 54] on div at bounding box center [132, 53] width 6 height 7
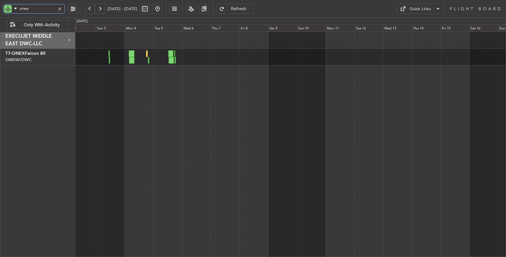
drag, startPoint x: 15, startPoint y: 7, endPoint x: 8, endPoint y: 7, distance: 6.3
click at [8, 7] on div "onex" at bounding box center [34, 8] width 62 height 9
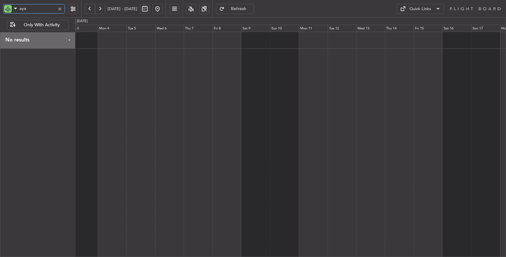
click at [106, 82] on div at bounding box center [290, 144] width 431 height 225
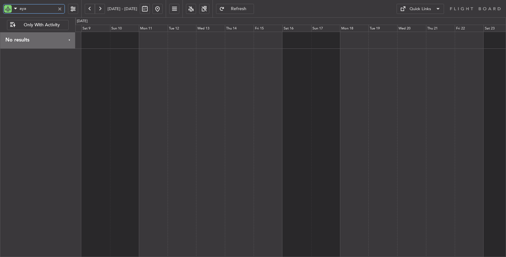
click at [84, 83] on div at bounding box center [290, 144] width 431 height 225
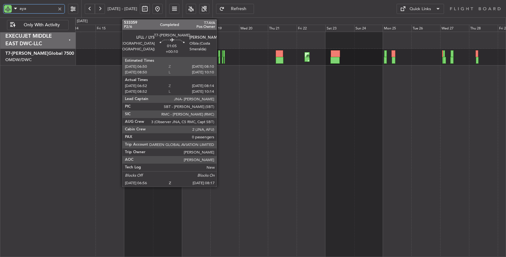
click at [220, 62] on div at bounding box center [219, 60] width 2 height 7
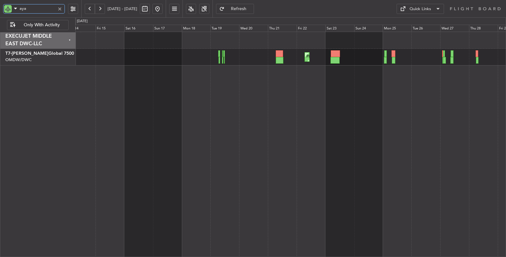
drag, startPoint x: 29, startPoint y: 10, endPoint x: 8, endPoint y: 7, distance: 21.6
click at [8, 7] on div "aya" at bounding box center [34, 8] width 62 height 9
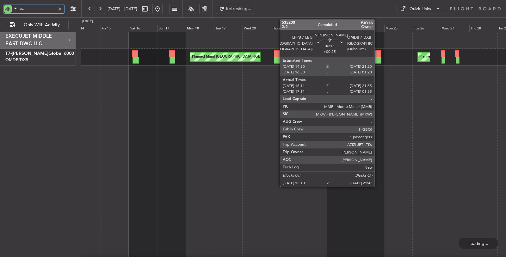
click at [377, 55] on div at bounding box center [377, 53] width 8 height 7
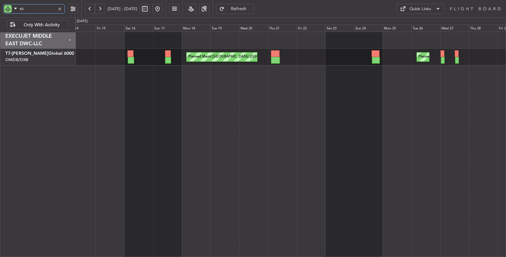
drag, startPoint x: 33, startPoint y: 9, endPoint x: 11, endPoint y: 8, distance: 22.1
click at [11, 8] on div "az" at bounding box center [34, 8] width 62 height 9
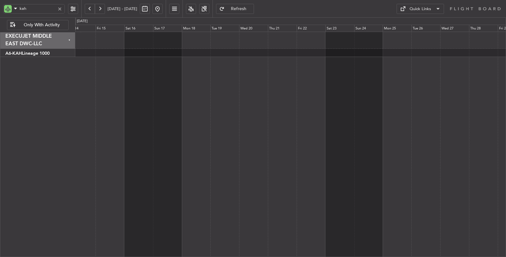
click at [91, 10] on button at bounding box center [90, 9] width 10 height 10
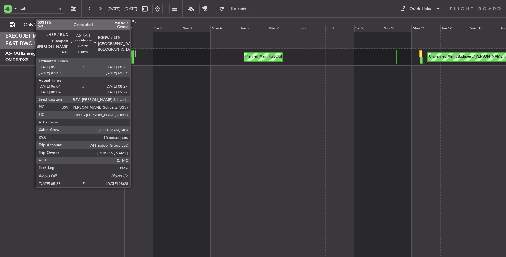
click at [133, 60] on div at bounding box center [132, 60] width 3 height 7
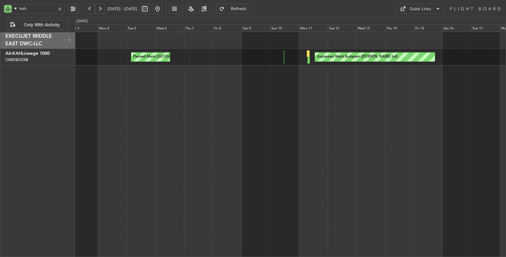
click at [185, 62] on div "Unplanned Maint Budapest (Ferenc Liszt Intl) Planned Maint London (Stansted)" at bounding box center [290, 144] width 431 height 225
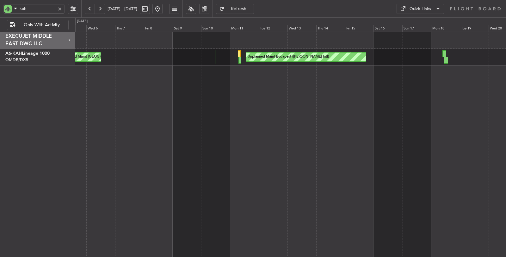
click at [163, 61] on div "Unplanned Maint Budapest (Ferenc Liszt Intl) Planned Maint London (Stansted) Pl…" at bounding box center [290, 144] width 431 height 225
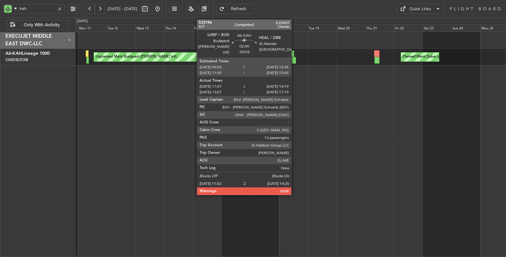
click at [294, 58] on div at bounding box center [294, 60] width 4 height 7
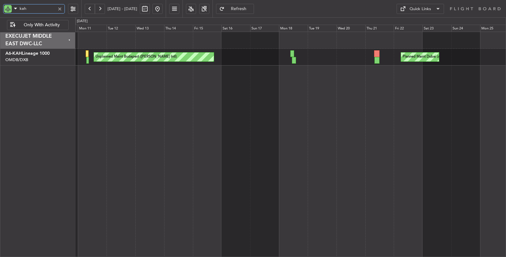
drag, startPoint x: 29, startPoint y: 8, endPoint x: 9, endPoint y: 8, distance: 19.9
click at [9, 8] on div "kah" at bounding box center [34, 8] width 62 height 9
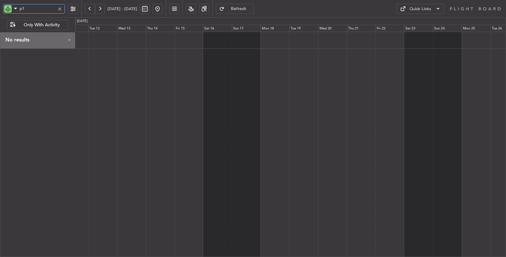
click at [271, 89] on div at bounding box center [290, 144] width 431 height 225
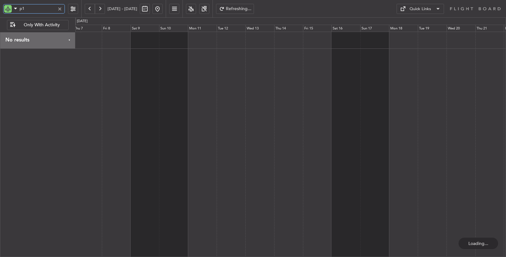
click at [321, 94] on div at bounding box center [290, 144] width 431 height 225
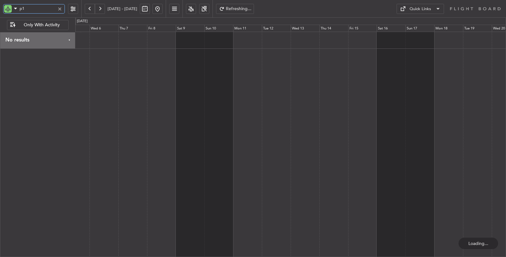
click at [207, 86] on div at bounding box center [290, 144] width 431 height 225
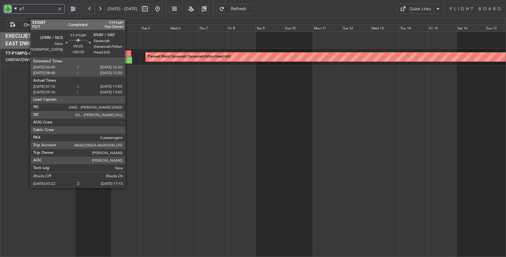
click at [128, 54] on div at bounding box center [125, 53] width 12 height 7
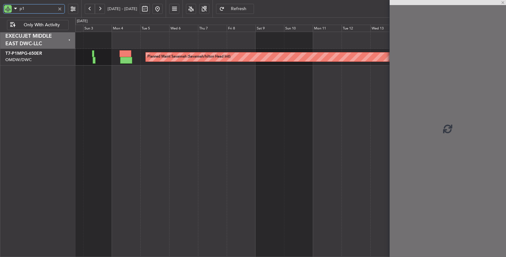
click at [128, 54] on div at bounding box center [125, 53] width 12 height 7
type input "p1"
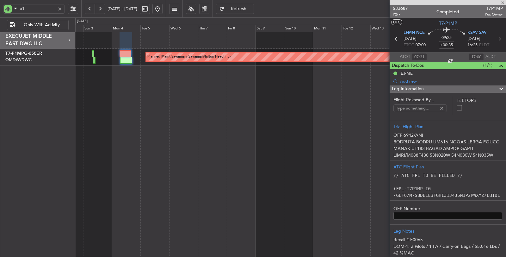
type input "Dherander Fithani (DHF)"
type input "6942"
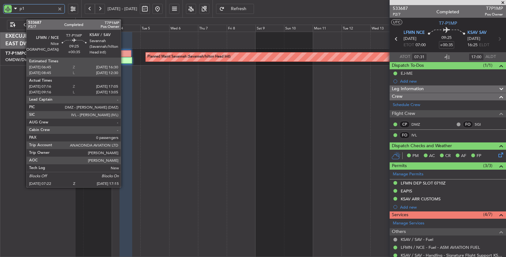
click at [124, 56] on div at bounding box center [125, 53] width 12 height 7
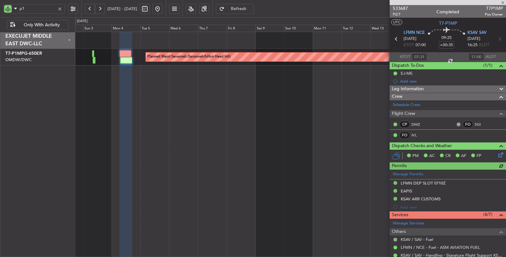
type input "Dherander Fithani (DHF)"
type input "6942"
drag, startPoint x: 12, startPoint y: 7, endPoint x: 5, endPoint y: 6, distance: 7.3
click at [5, 6] on div "p1" at bounding box center [34, 8] width 62 height 9
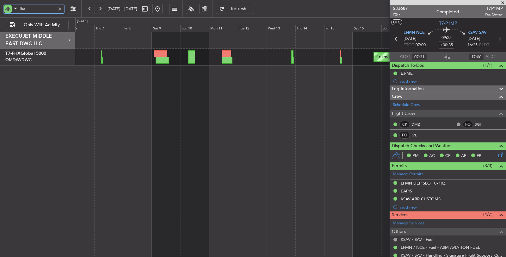
click at [177, 72] on div "Planned Maint Trenton (Trenton Mercer) Planned Maint London (Stansted)" at bounding box center [290, 144] width 431 height 225
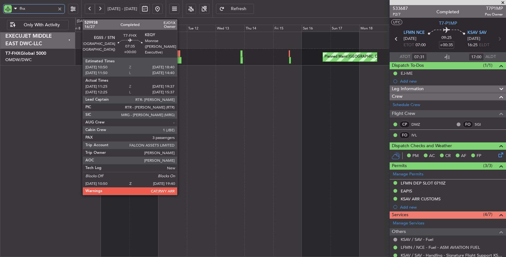
click at [180, 58] on div at bounding box center [176, 60] width 11 height 7
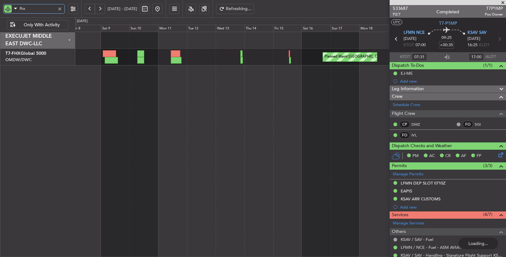
drag, startPoint x: 35, startPoint y: 9, endPoint x: 0, endPoint y: 7, distance: 35.4
click at [0, 7] on div "fhx" at bounding box center [40, 8] width 81 height 17
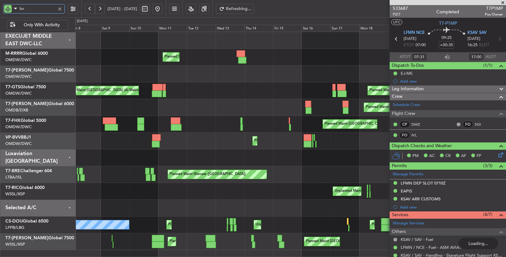
type input "bvv"
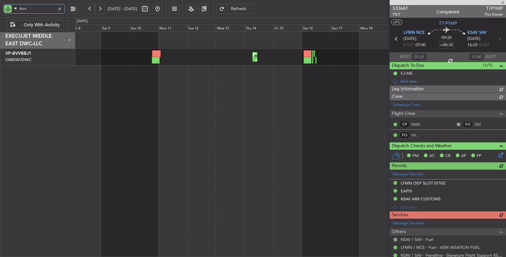
type input "Dherander Fithani (DHF)"
type input "6942"
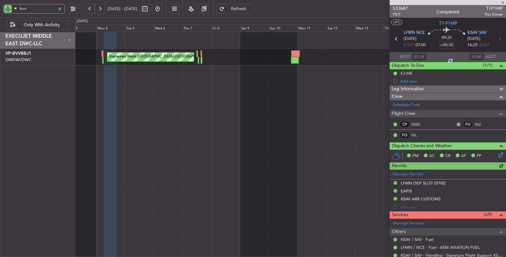
click at [245, 113] on div "Planned Maint Dubai (Al Maktoum Intl) Unplanned Maint [GEOGRAPHIC_DATA]-[GEOGRA…" at bounding box center [290, 144] width 431 height 225
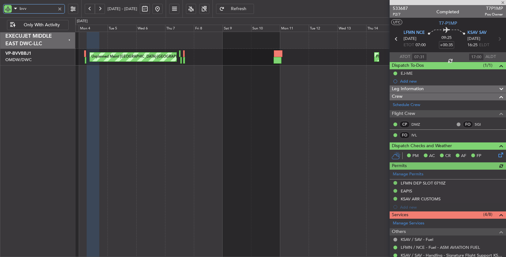
click at [96, 87] on div "Planned Maint Dubai (Al Maktoum Intl) Unplanned Maint [GEOGRAPHIC_DATA]-[GEOGRA…" at bounding box center [290, 144] width 431 height 225
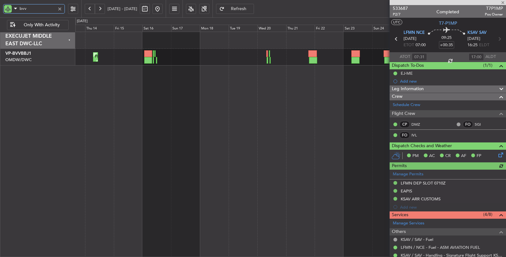
click at [108, 87] on div "Planned Maint Dubai (Al Maktoum Intl) Planned Maint Dubai (Al Maktoum Intl) Pla…" at bounding box center [290, 144] width 431 height 225
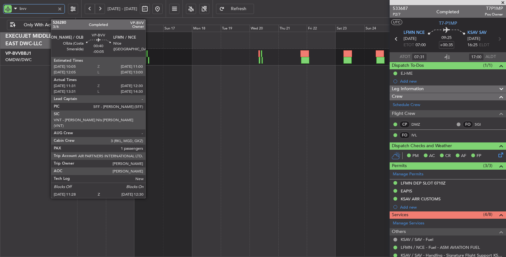
click at [149, 59] on div at bounding box center [148, 60] width 1 height 7
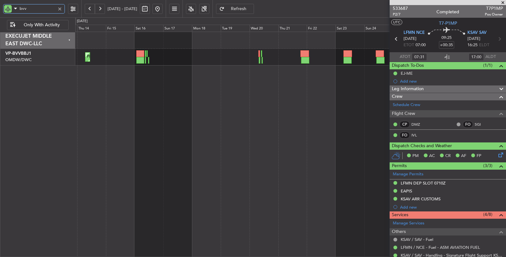
drag, startPoint x: 40, startPoint y: 8, endPoint x: 7, endPoint y: 8, distance: 32.9
click at [7, 8] on div "bvv" at bounding box center [34, 8] width 62 height 9
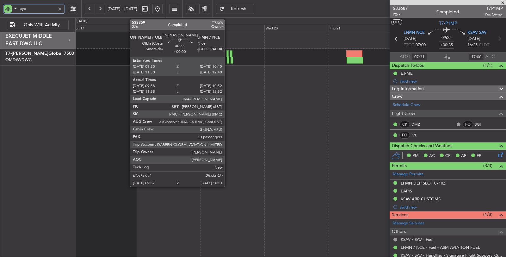
click at [228, 58] on div at bounding box center [228, 60] width 3 height 7
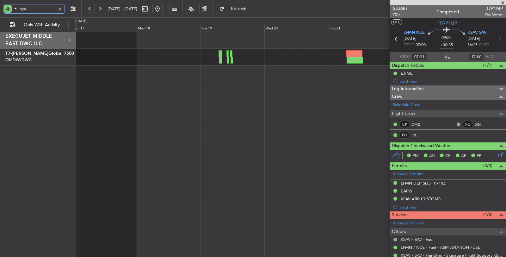
drag, startPoint x: 23, startPoint y: 9, endPoint x: 10, endPoint y: 10, distance: 13.7
click at [10, 10] on div "aya" at bounding box center [34, 8] width 62 height 9
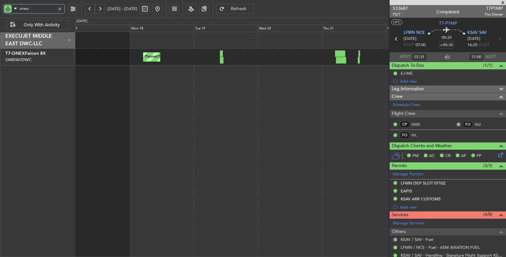
click at [180, 76] on div "Planned Maint Geneva (Cointrin)" at bounding box center [290, 144] width 431 height 225
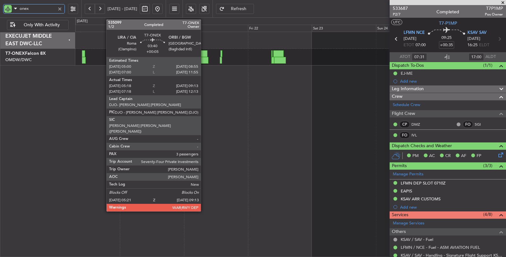
click at [204, 58] on div at bounding box center [203, 60] width 10 height 7
type input "onex"
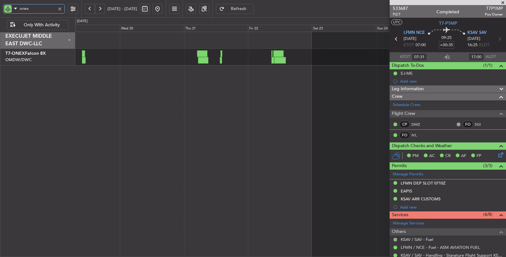
click at [163, 68] on div "Planned Maint Geneva (Cointrin) Planned Maint Dubai (Al Maktoum Intl)" at bounding box center [290, 144] width 431 height 225
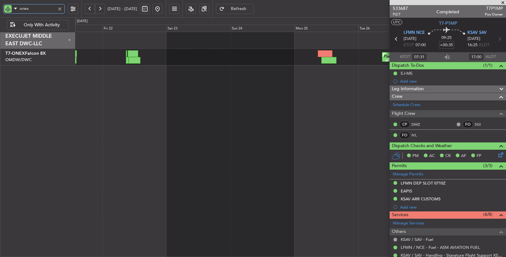
click at [217, 73] on div "Planned Maint Dubai (Al Maktoum Intl) Planned Maint Dubai (Al Maktoum Intl)" at bounding box center [290, 144] width 431 height 225
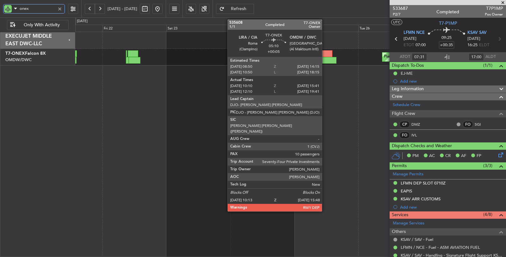
click at [325, 59] on div at bounding box center [328, 60] width 15 height 7
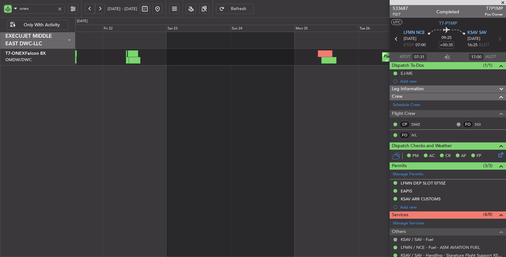
type input "Dherander Fithani (DHF)"
type input "6942"
type input "Dherander Fithani (DHF)"
type input "6942"
